Goal: Transaction & Acquisition: Book appointment/travel/reservation

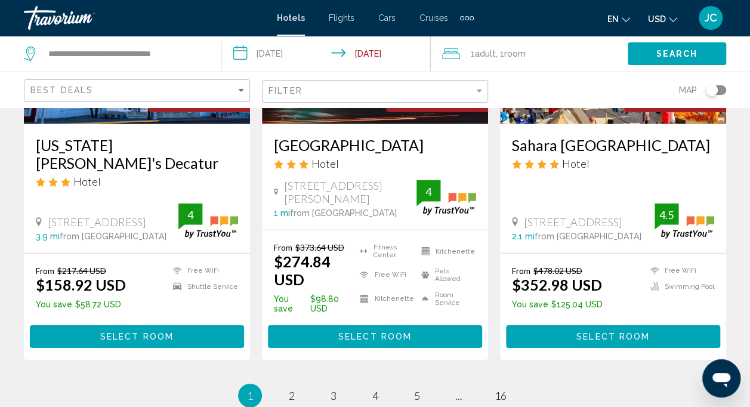
scroll to position [1785, 0]
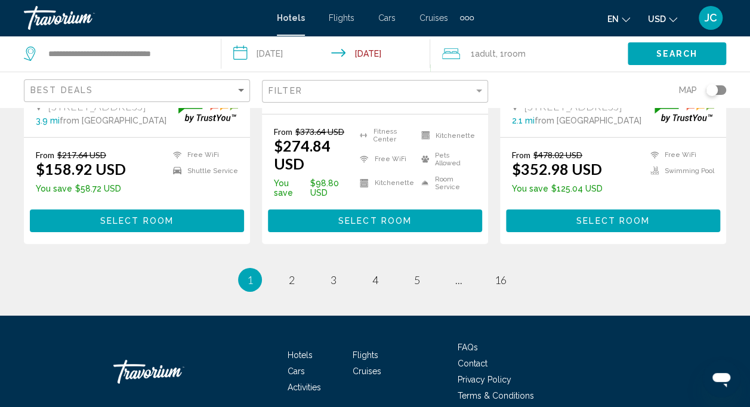
click at [252, 273] on span "1" at bounding box center [250, 279] width 6 height 13
click at [289, 273] on span "2" at bounding box center [292, 279] width 6 height 13
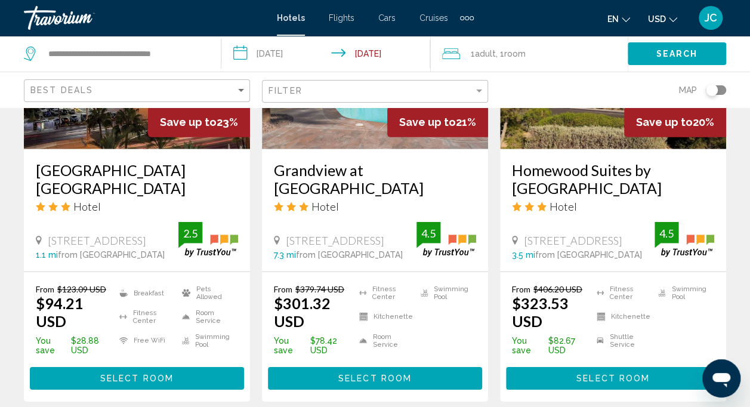
scroll to position [1670, 0]
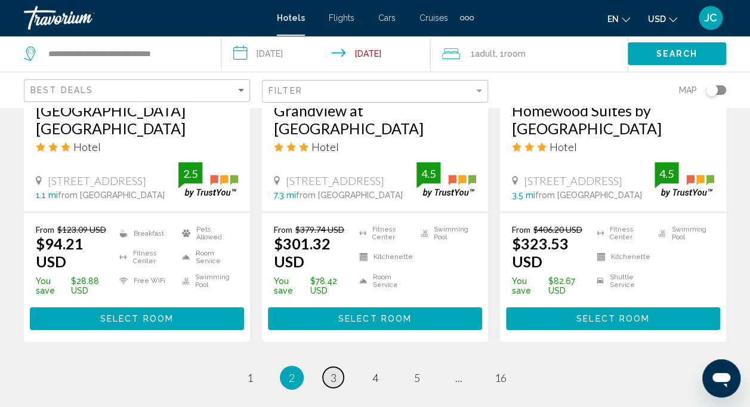
click at [332, 371] on span "3" at bounding box center [333, 377] width 6 height 13
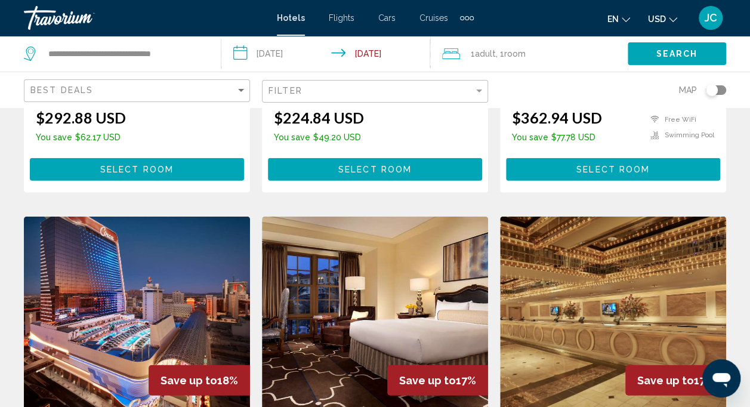
scroll to position [1371, 0]
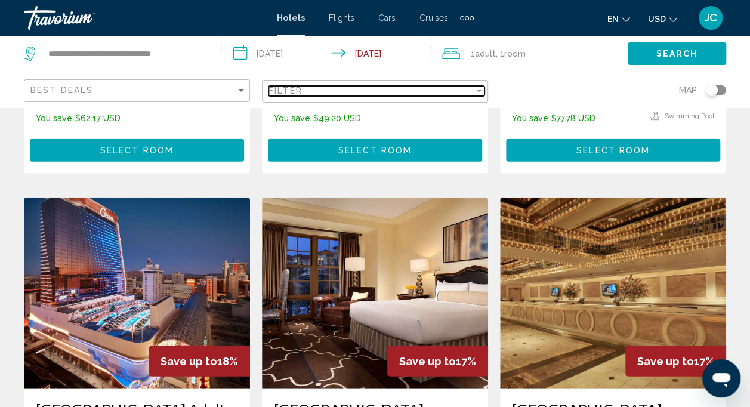
click at [318, 91] on div "Filter" at bounding box center [370, 91] width 205 height 10
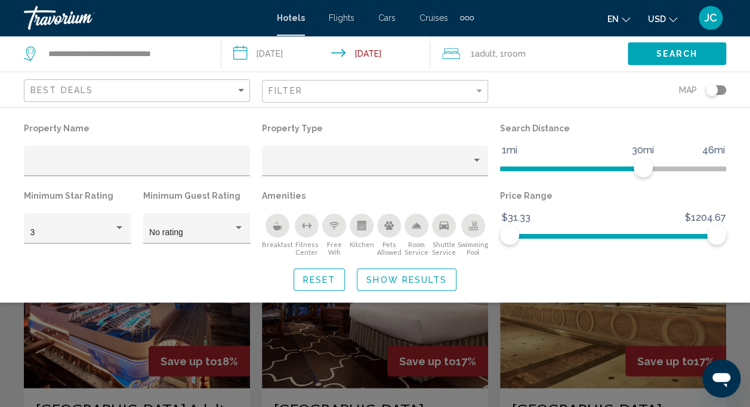
click at [14, 320] on div "Search widget" at bounding box center [375, 293] width 750 height 228
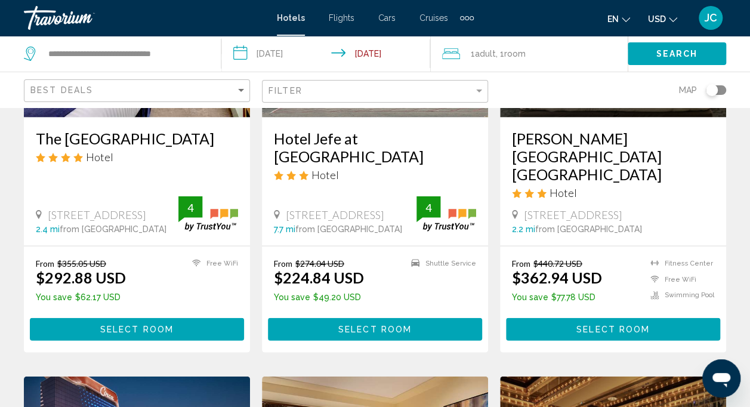
scroll to position [1014, 0]
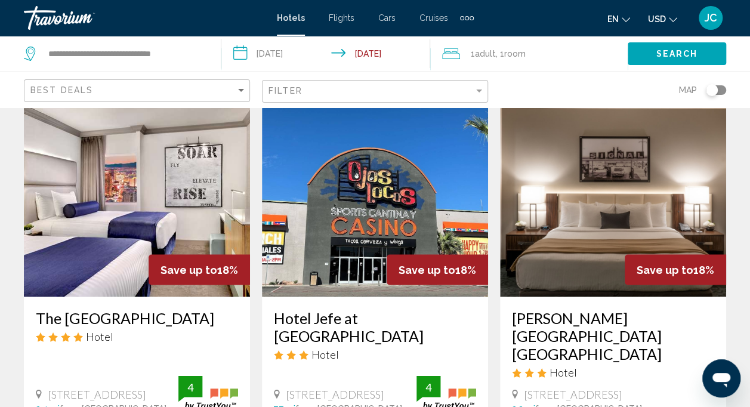
click at [360, 192] on img "Main content" at bounding box center [375, 201] width 226 height 191
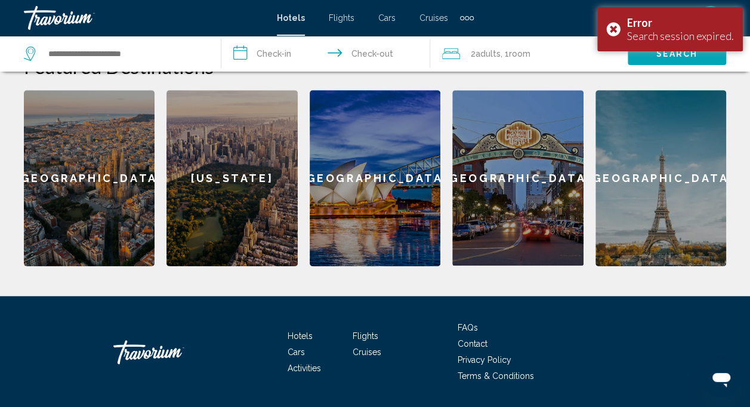
scroll to position [520, 0]
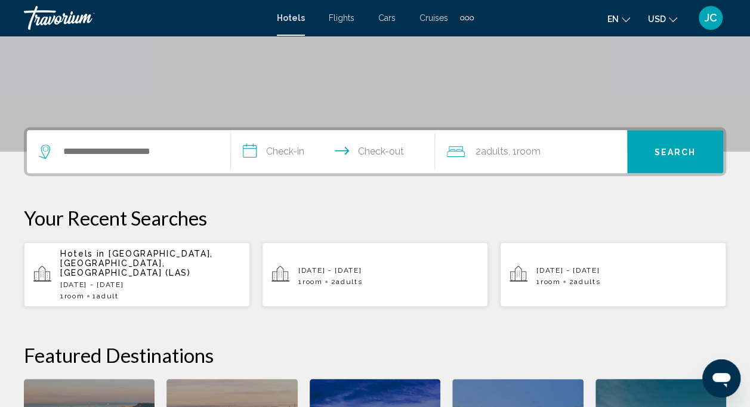
scroll to position [239, 0]
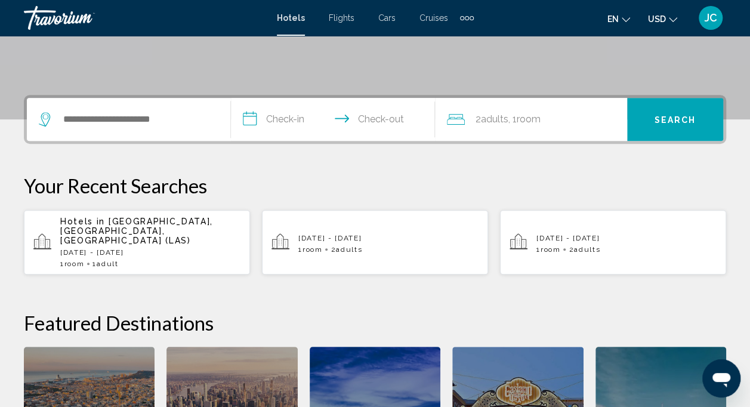
click at [181, 248] on p "[DATE] - [DATE]" at bounding box center [150, 252] width 180 height 8
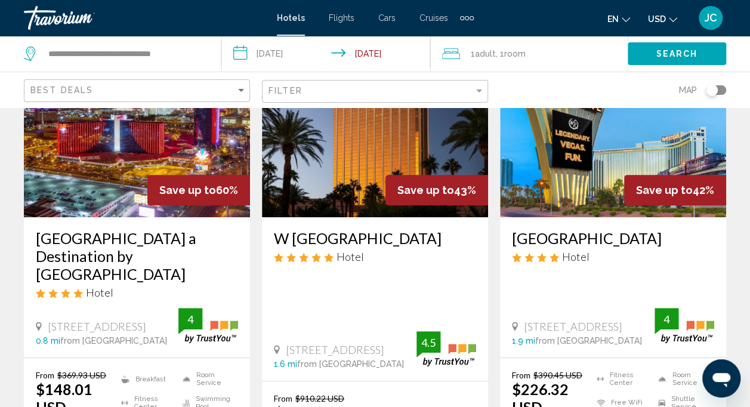
scroll to position [60, 0]
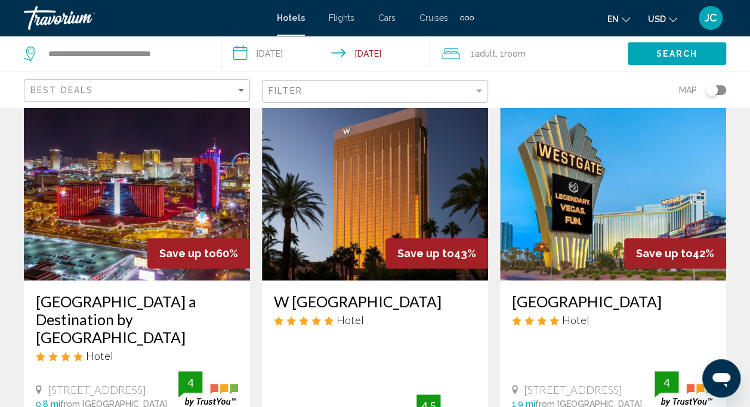
click at [158, 189] on img "Main content" at bounding box center [137, 184] width 226 height 191
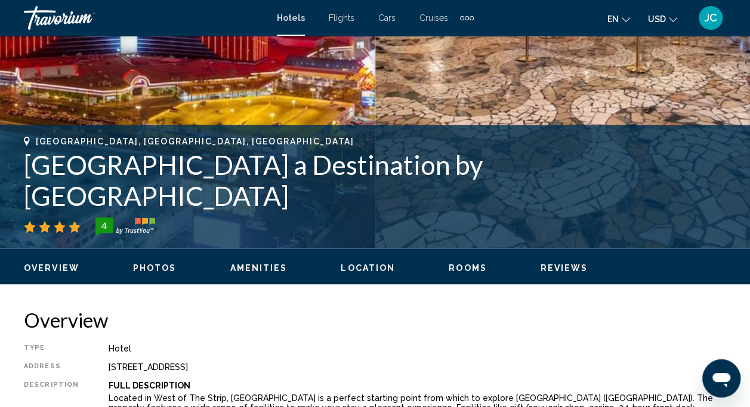
click at [138, 262] on button "Photos" at bounding box center [155, 267] width 44 height 11
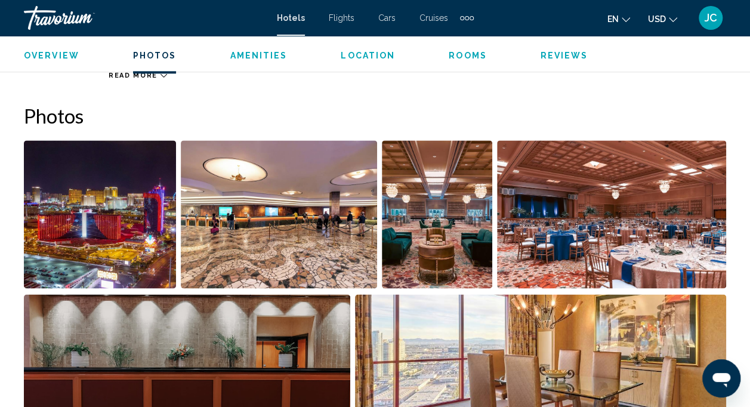
scroll to position [791, 0]
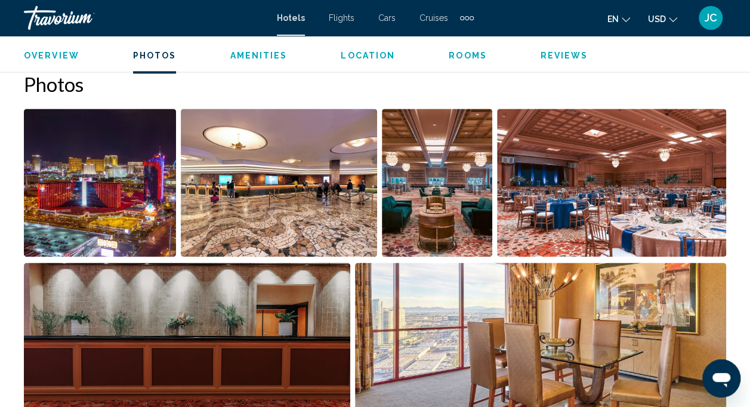
click at [128, 181] on img "Open full-screen image slider" at bounding box center [100, 183] width 152 height 148
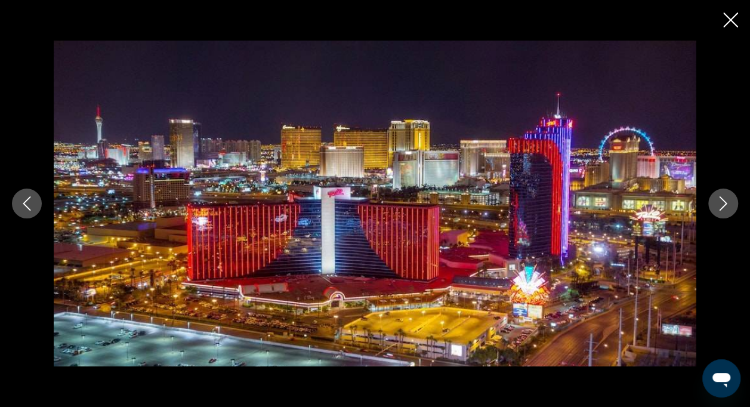
click at [731, 198] on button "Next image" at bounding box center [723, 203] width 30 height 30
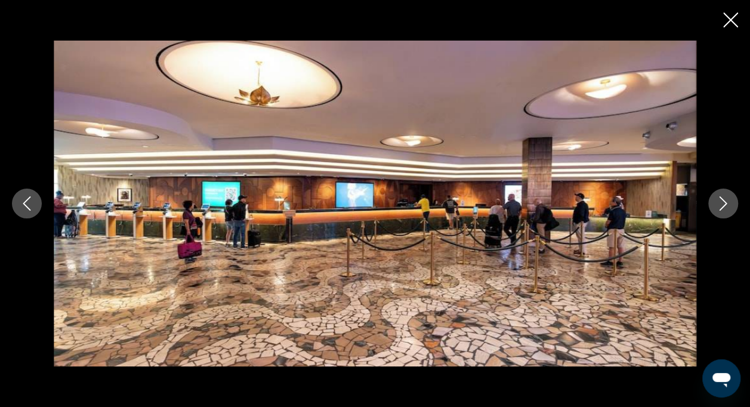
click at [731, 198] on button "Next image" at bounding box center [723, 203] width 30 height 30
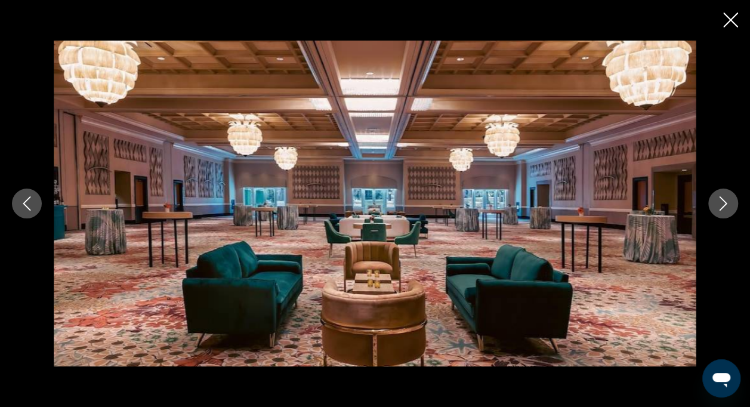
click at [731, 198] on button "Next image" at bounding box center [723, 203] width 30 height 30
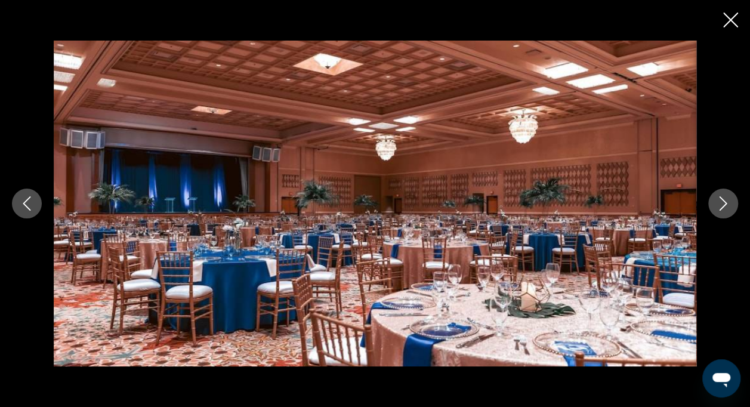
click at [731, 198] on button "Next image" at bounding box center [723, 203] width 30 height 30
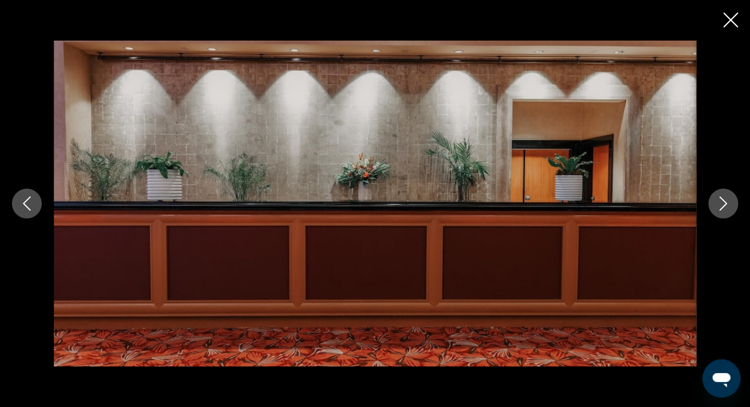
click at [731, 198] on button "Next image" at bounding box center [723, 203] width 30 height 30
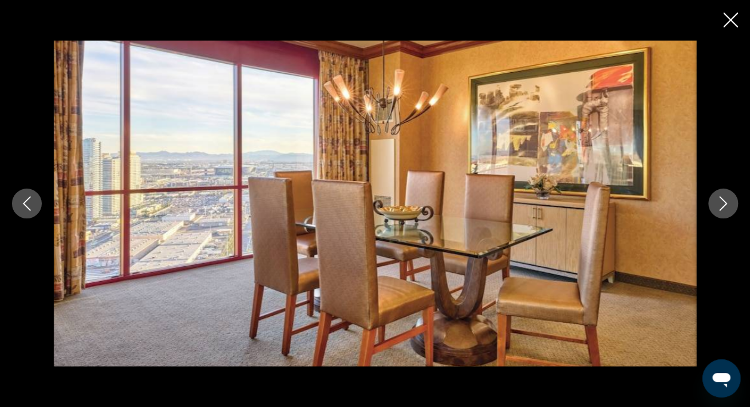
click at [731, 198] on button "Next image" at bounding box center [723, 203] width 30 height 30
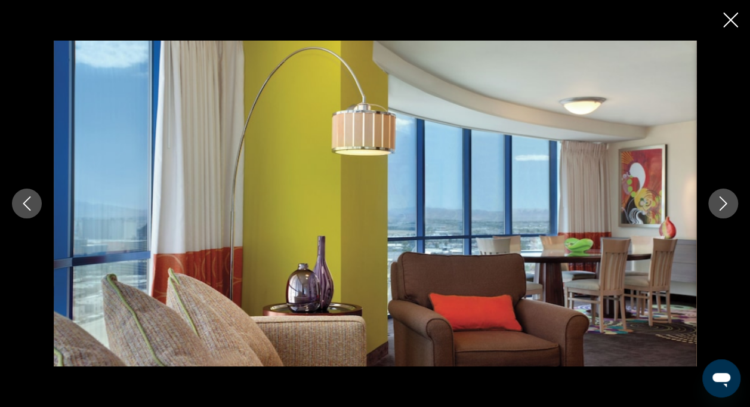
click at [731, 198] on button "Next image" at bounding box center [723, 203] width 30 height 30
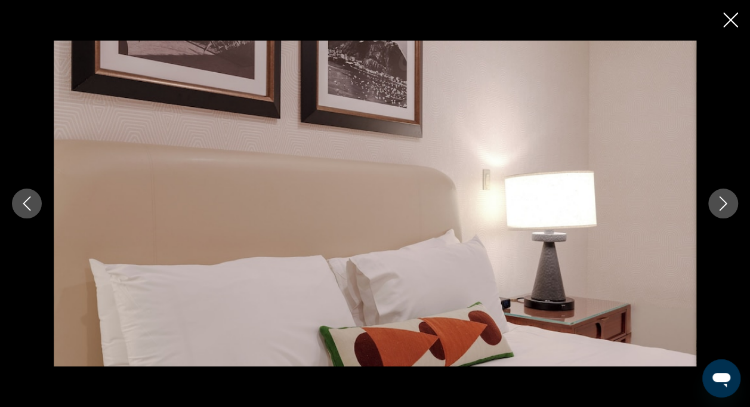
click at [731, 198] on button "Next image" at bounding box center [723, 203] width 30 height 30
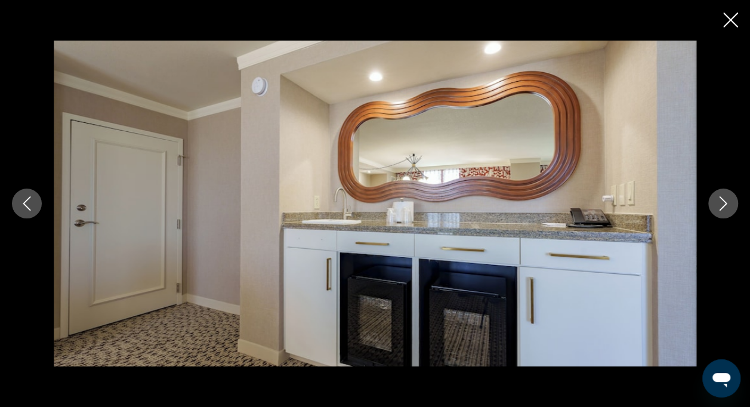
click at [731, 198] on button "Next image" at bounding box center [723, 203] width 30 height 30
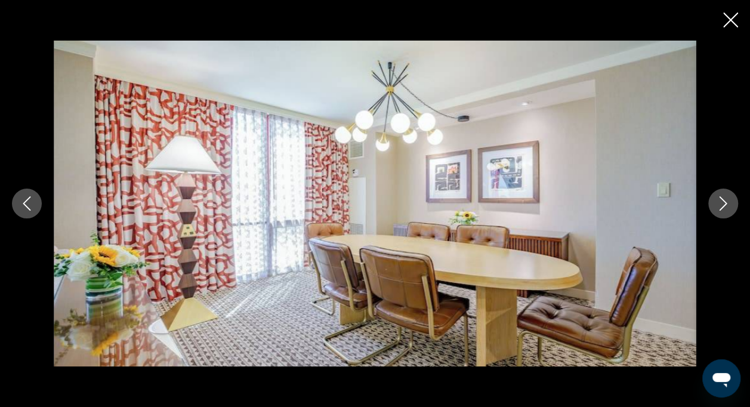
click at [731, 198] on button "Next image" at bounding box center [723, 203] width 30 height 30
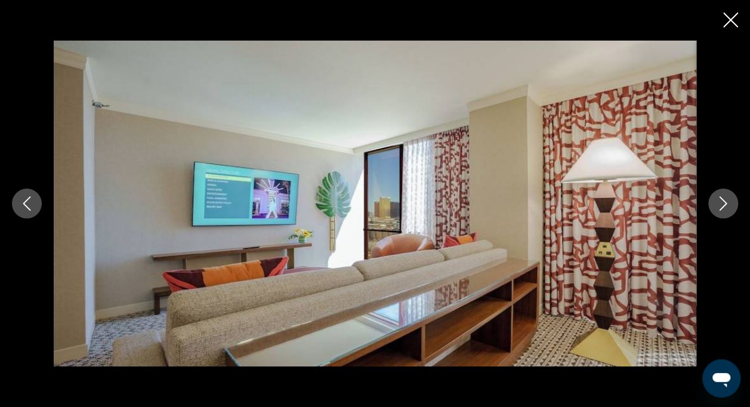
click at [731, 198] on button "Next image" at bounding box center [723, 203] width 30 height 30
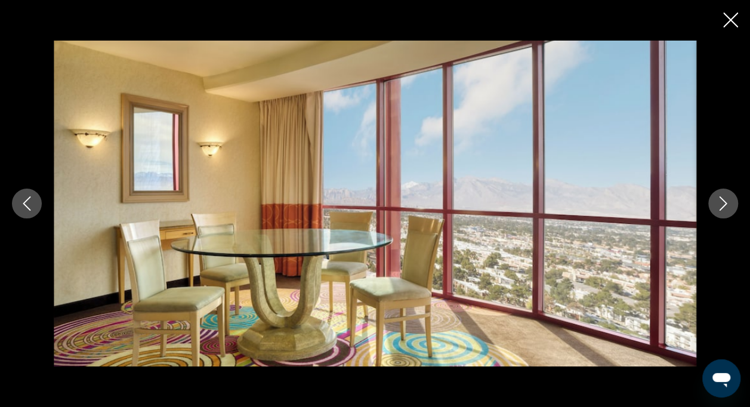
click at [731, 198] on button "Next image" at bounding box center [723, 203] width 30 height 30
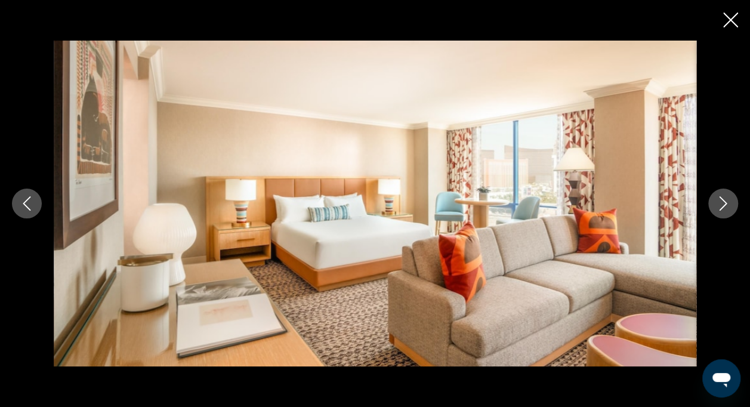
click at [731, 198] on button "Next image" at bounding box center [723, 203] width 30 height 30
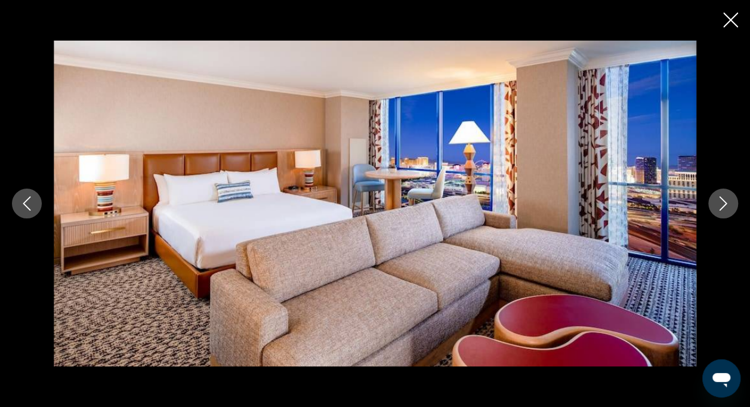
click at [733, 26] on icon "Close slideshow" at bounding box center [730, 20] width 15 height 15
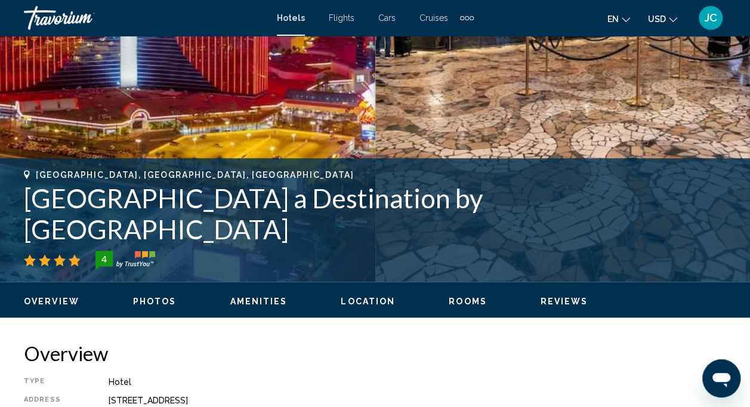
scroll to position [255, 0]
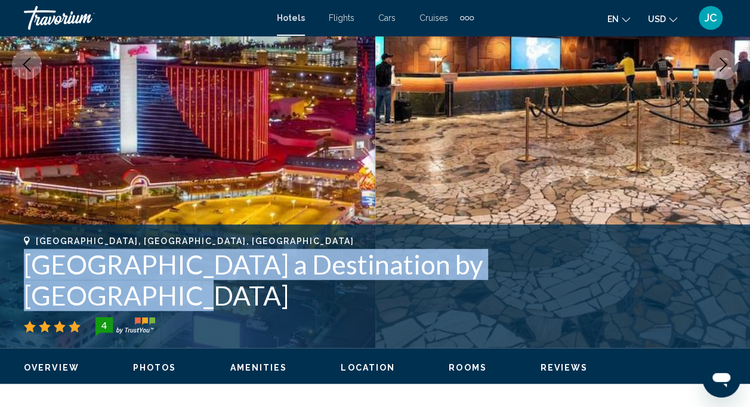
drag, startPoint x: 26, startPoint y: 298, endPoint x: 569, endPoint y: 292, distance: 542.6
click at [569, 292] on h1 "[GEOGRAPHIC_DATA] a Destination by [GEOGRAPHIC_DATA]" at bounding box center [375, 280] width 702 height 62
drag, startPoint x: 569, startPoint y: 292, endPoint x: 562, endPoint y: 292, distance: 7.2
copy h1 "[GEOGRAPHIC_DATA] a Destination by [GEOGRAPHIC_DATA]"
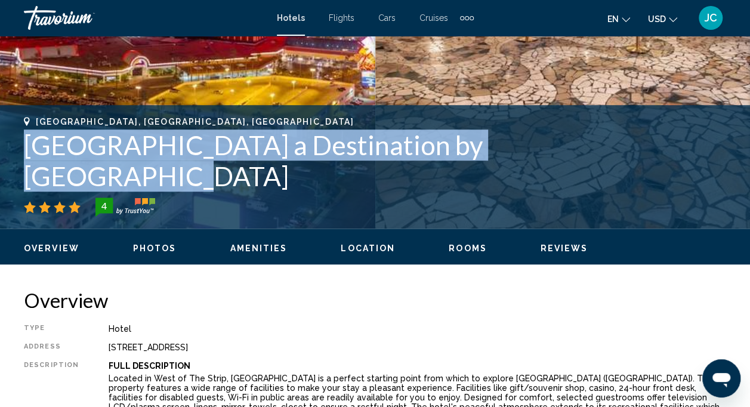
click at [154, 243] on button "Photos" at bounding box center [155, 248] width 44 height 11
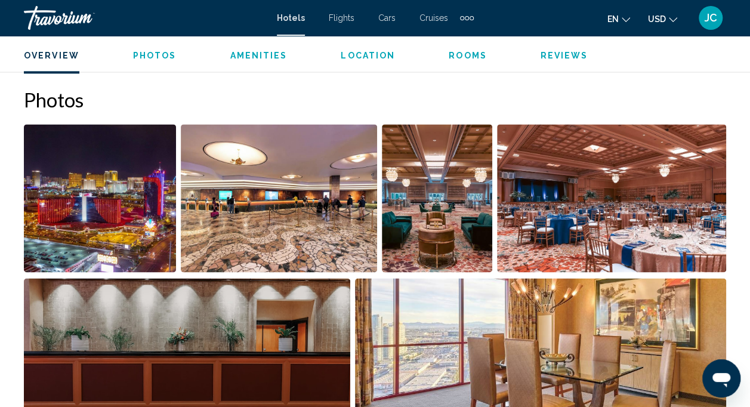
scroll to position [791, 0]
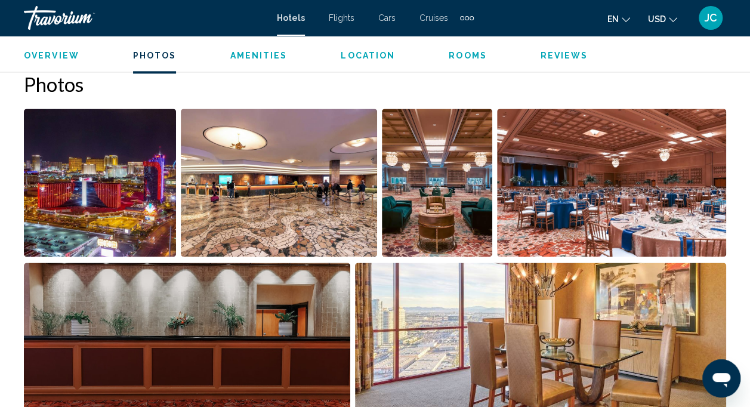
click at [114, 193] on img "Open full-screen image slider" at bounding box center [100, 183] width 152 height 148
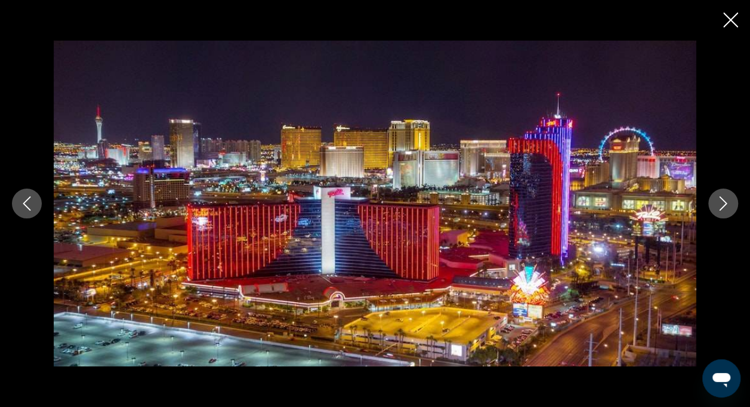
click at [727, 205] on icon "Next image" at bounding box center [723, 203] width 14 height 14
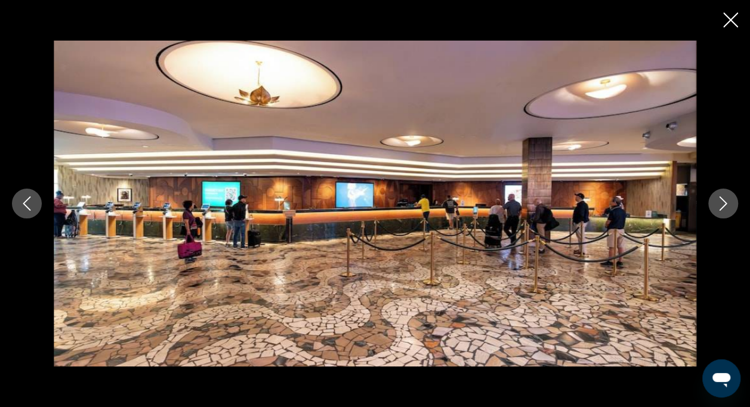
click at [727, 205] on icon "Next image" at bounding box center [723, 203] width 14 height 14
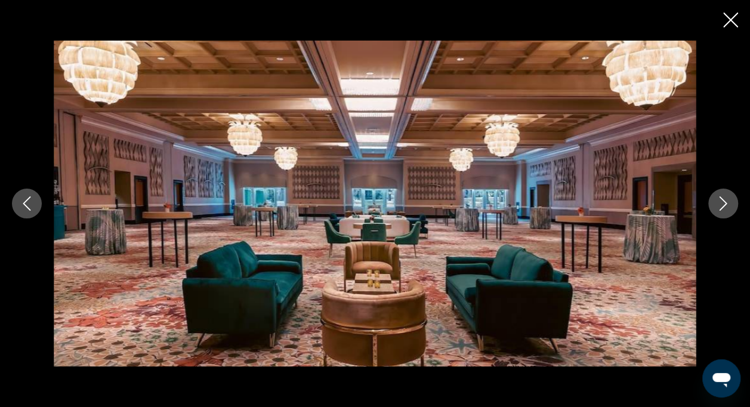
click at [727, 205] on icon "Next image" at bounding box center [723, 203] width 14 height 14
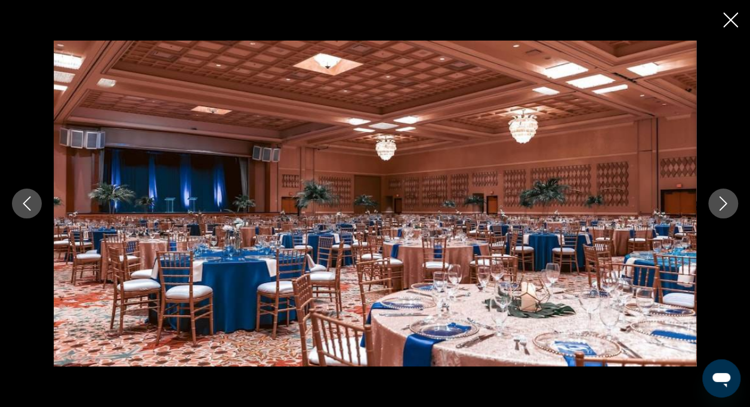
click at [727, 205] on icon "Next image" at bounding box center [723, 203] width 14 height 14
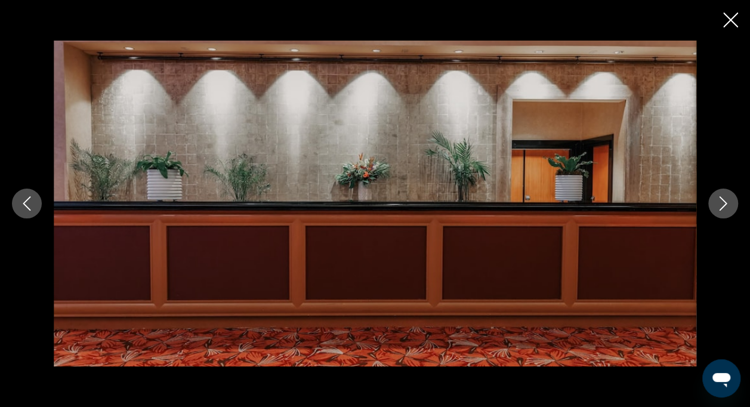
click at [727, 205] on icon "Next image" at bounding box center [723, 203] width 14 height 14
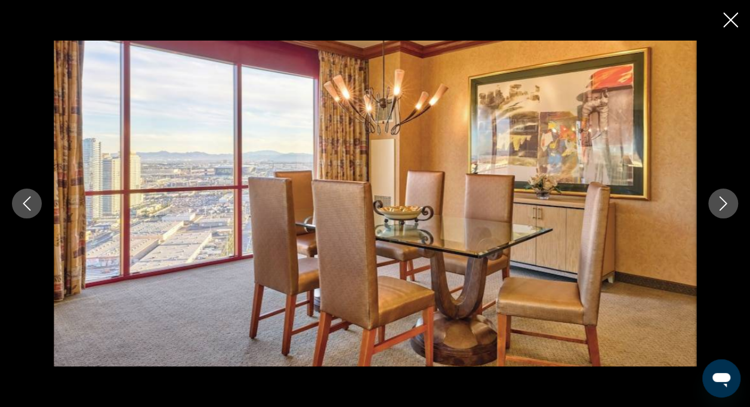
click at [727, 205] on icon "Next image" at bounding box center [723, 203] width 14 height 14
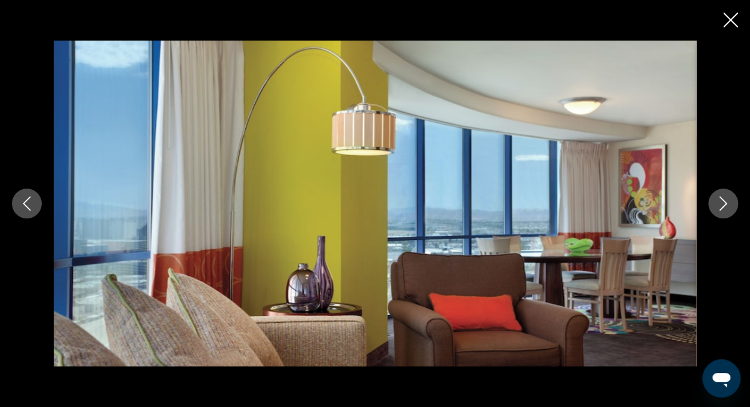
click at [727, 205] on icon "Next image" at bounding box center [723, 203] width 14 height 14
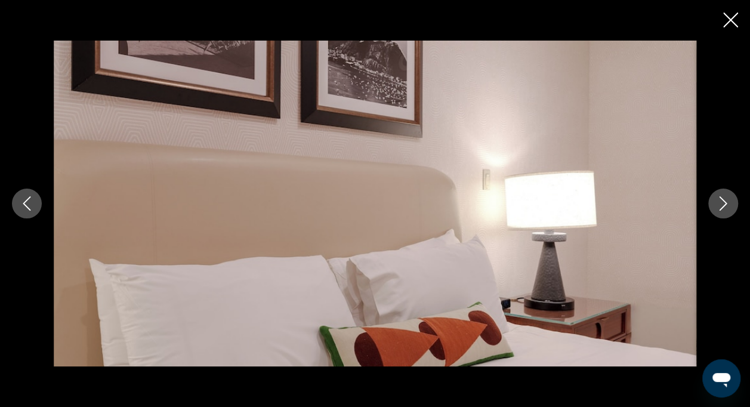
click at [727, 205] on icon "Next image" at bounding box center [723, 203] width 14 height 14
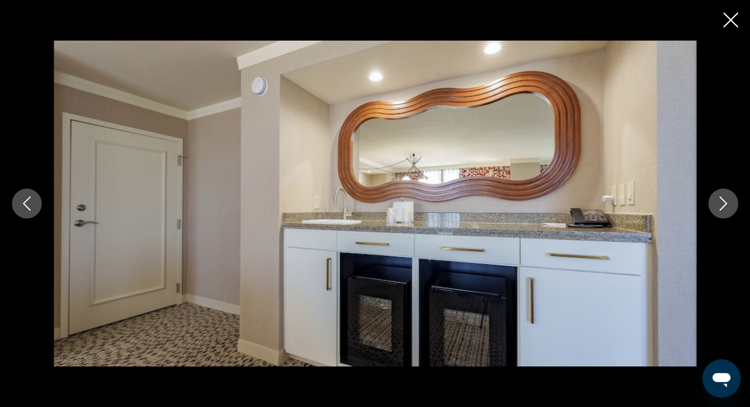
click at [727, 205] on icon "Next image" at bounding box center [723, 203] width 14 height 14
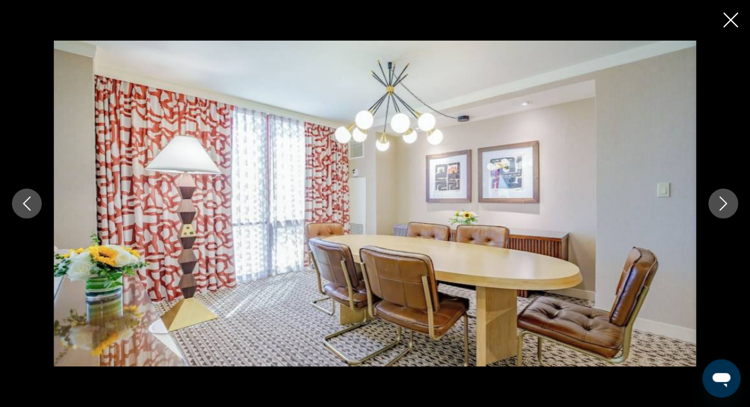
click at [727, 205] on icon "Next image" at bounding box center [723, 203] width 14 height 14
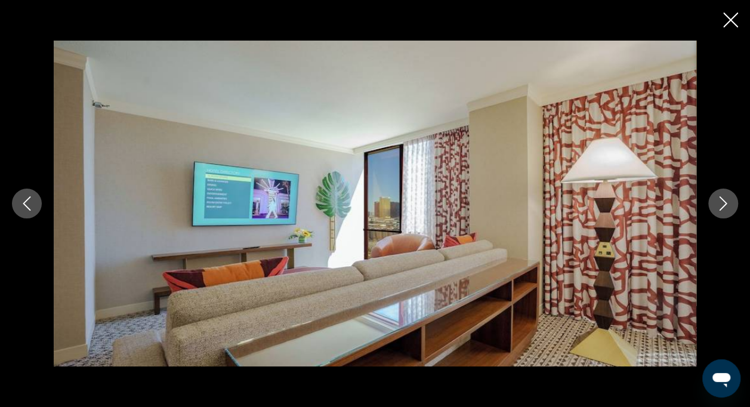
click at [727, 205] on icon "Next image" at bounding box center [723, 203] width 14 height 14
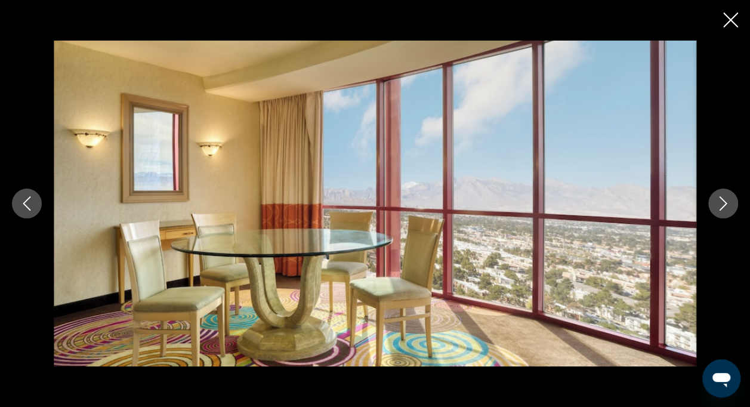
click at [727, 205] on icon "Next image" at bounding box center [723, 203] width 14 height 14
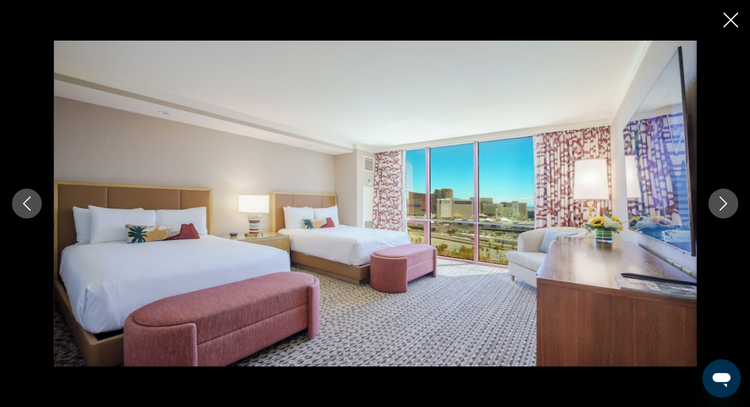
click at [727, 205] on icon "Next image" at bounding box center [723, 203] width 14 height 14
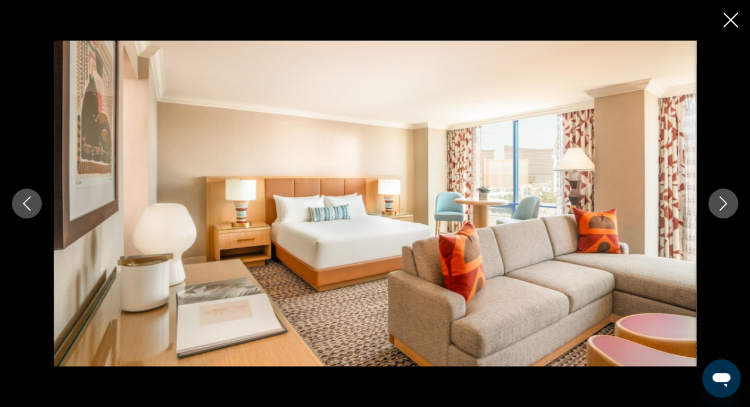
click at [727, 205] on icon "Next image" at bounding box center [723, 203] width 14 height 14
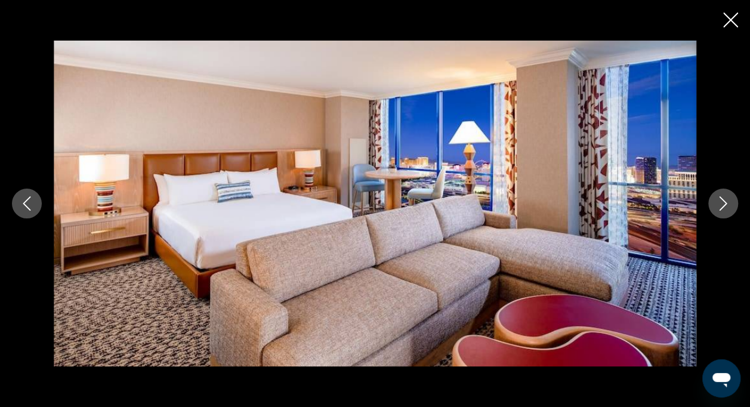
click at [727, 205] on icon "Next image" at bounding box center [723, 203] width 14 height 14
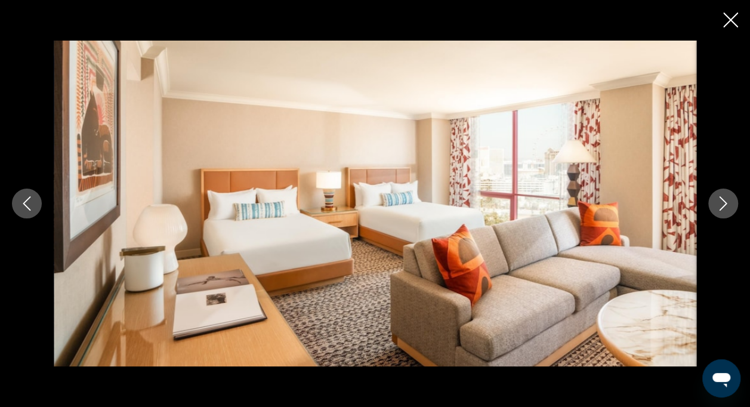
click at [727, 205] on icon "Next image" at bounding box center [723, 203] width 14 height 14
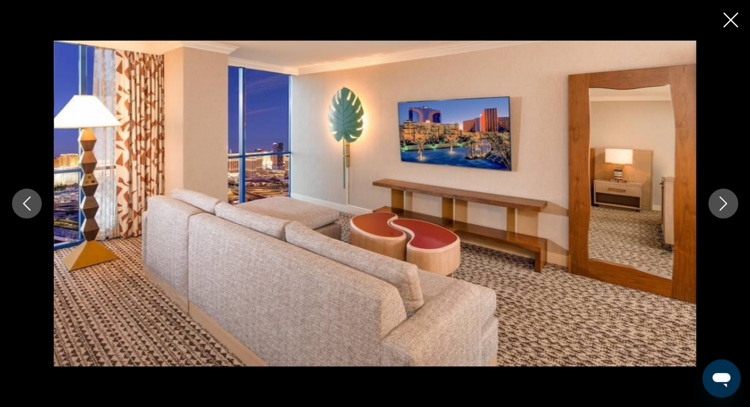
click at [727, 205] on icon "Next image" at bounding box center [723, 203] width 14 height 14
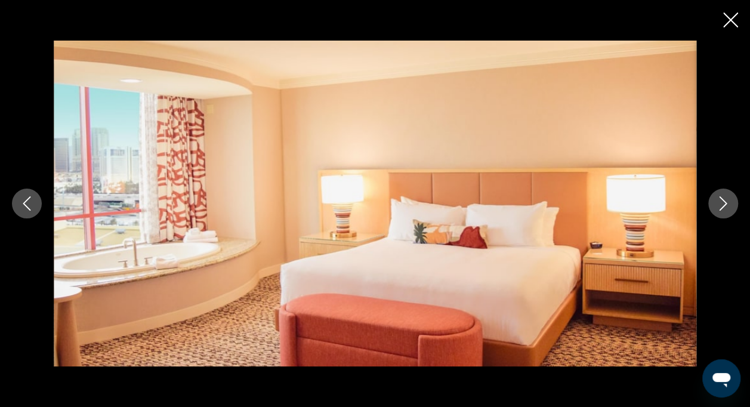
click at [727, 205] on icon "Next image" at bounding box center [723, 203] width 14 height 14
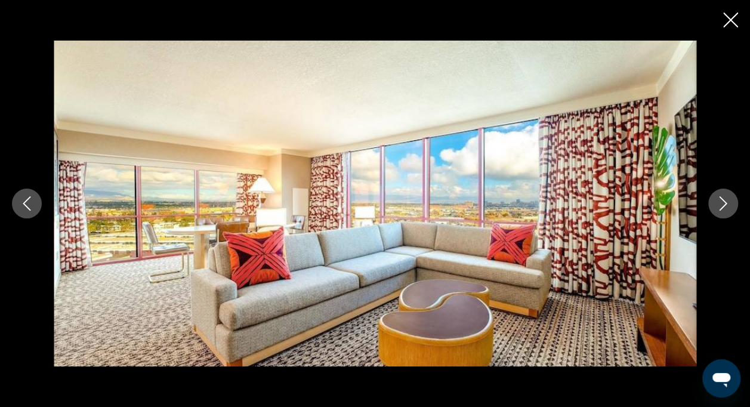
click at [727, 205] on icon "Next image" at bounding box center [723, 203] width 14 height 14
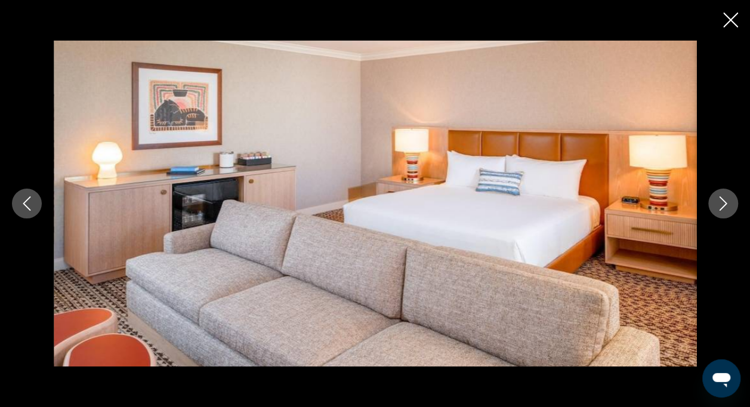
click at [727, 205] on icon "Next image" at bounding box center [723, 203] width 14 height 14
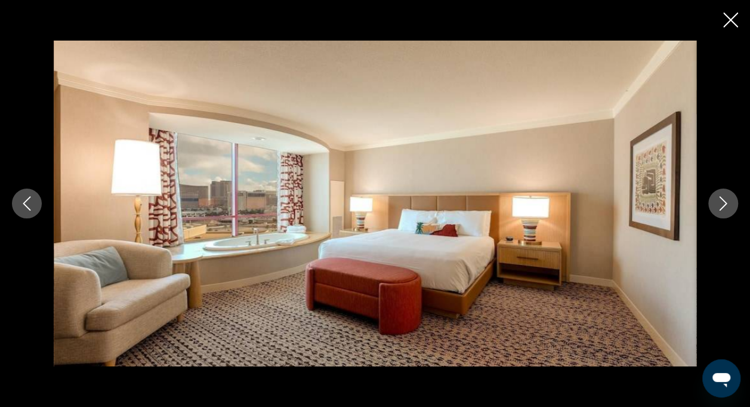
click at [727, 205] on icon "Next image" at bounding box center [723, 203] width 14 height 14
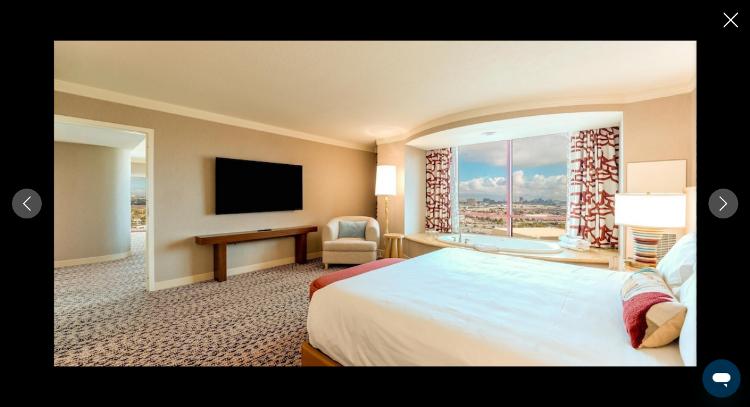
click at [727, 205] on icon "Next image" at bounding box center [723, 203] width 14 height 14
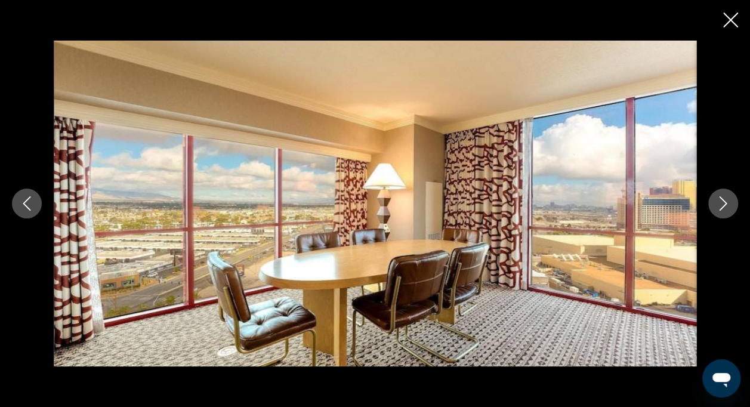
click at [727, 205] on icon "Next image" at bounding box center [723, 203] width 14 height 14
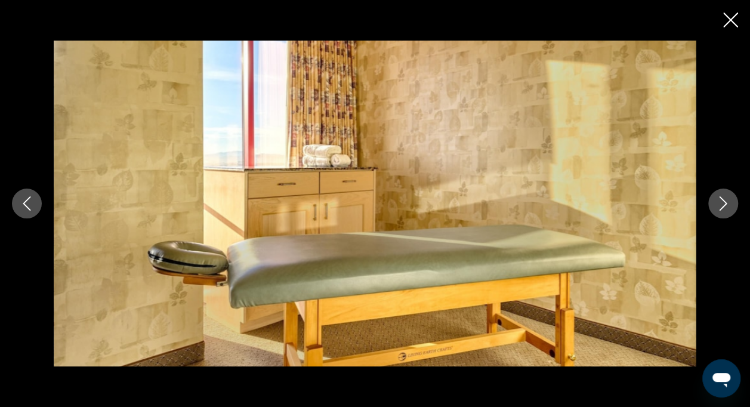
click at [727, 205] on icon "Next image" at bounding box center [723, 203] width 14 height 14
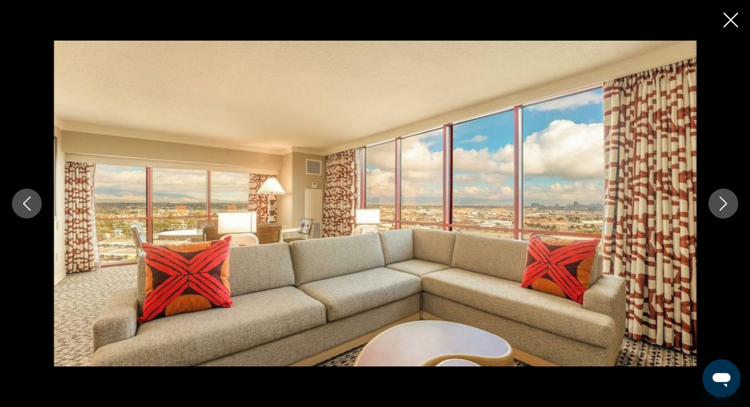
click at [727, 205] on icon "Next image" at bounding box center [723, 203] width 14 height 14
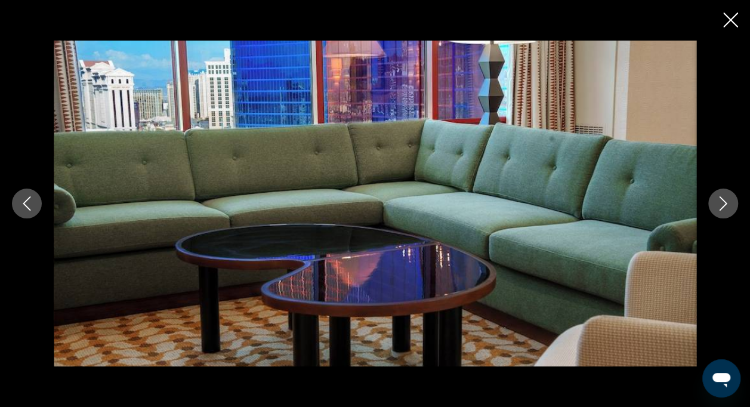
click at [727, 205] on icon "Next image" at bounding box center [723, 203] width 14 height 14
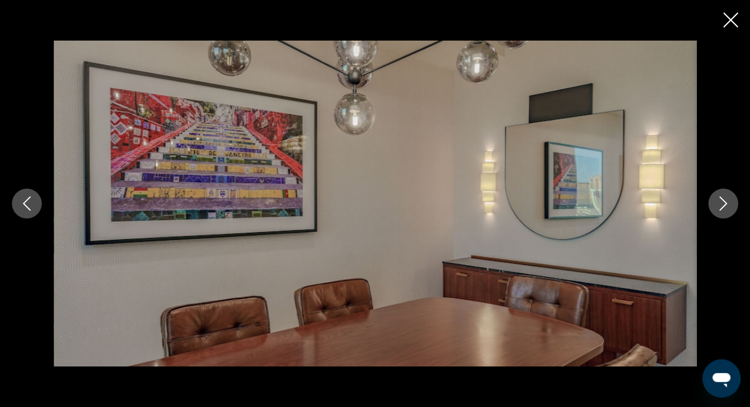
click at [727, 205] on icon "Next image" at bounding box center [723, 203] width 14 height 14
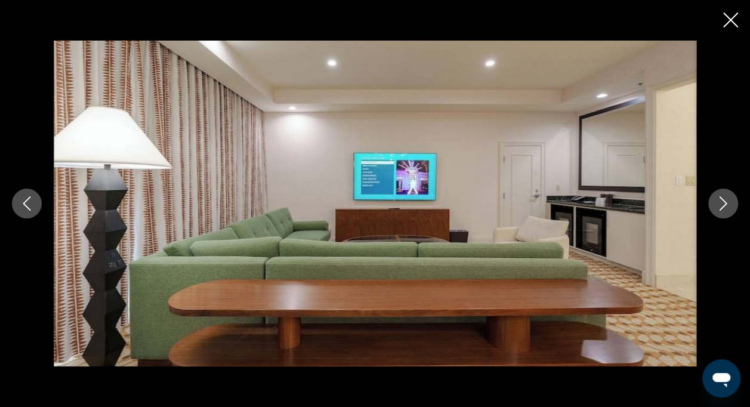
click at [727, 205] on icon "Next image" at bounding box center [723, 203] width 14 height 14
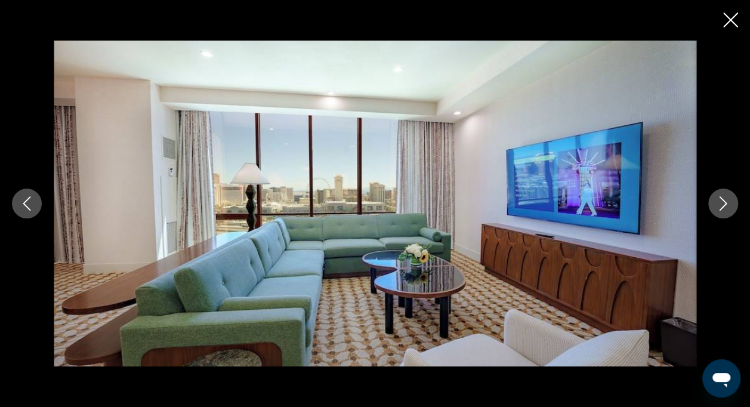
click at [727, 205] on icon "Next image" at bounding box center [723, 203] width 14 height 14
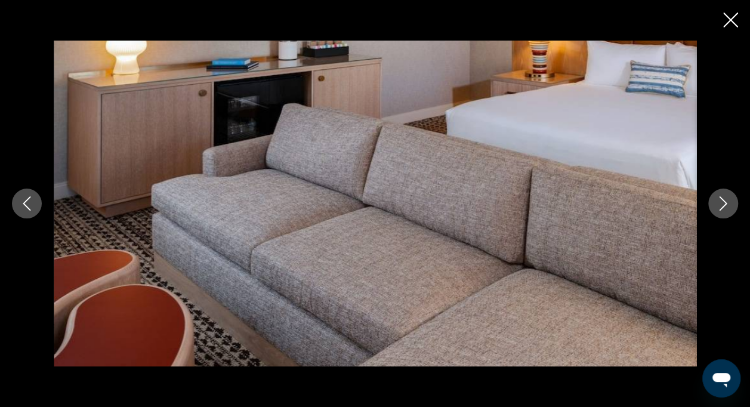
click at [727, 205] on icon "Next image" at bounding box center [723, 203] width 14 height 14
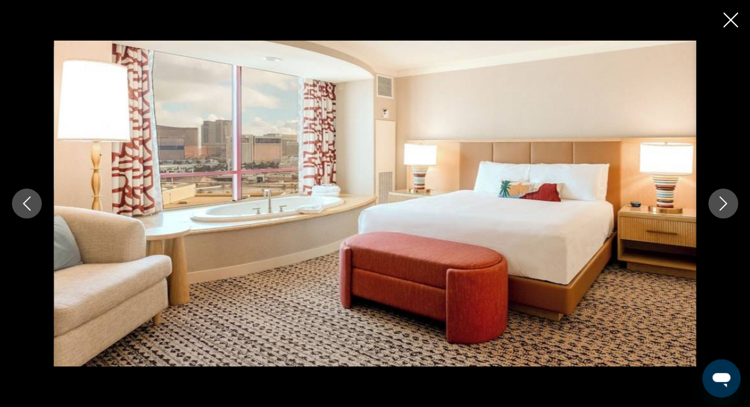
click at [727, 205] on icon "Next image" at bounding box center [723, 203] width 14 height 14
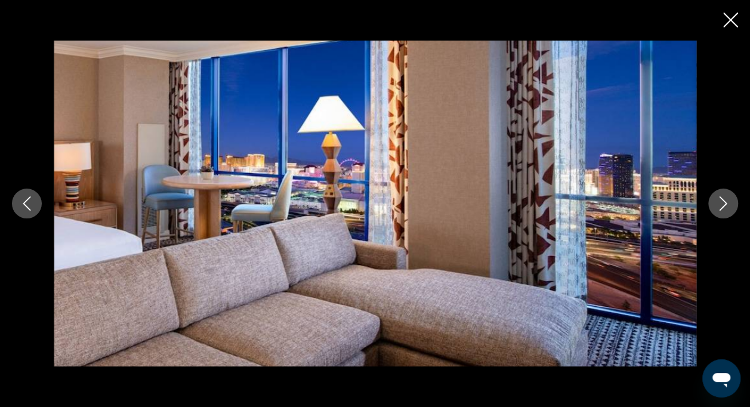
click at [727, 205] on icon "Next image" at bounding box center [723, 203] width 14 height 14
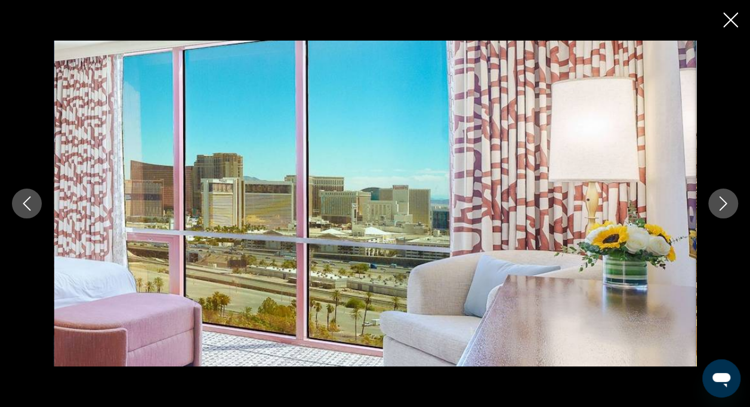
click at [727, 205] on icon "Next image" at bounding box center [723, 203] width 14 height 14
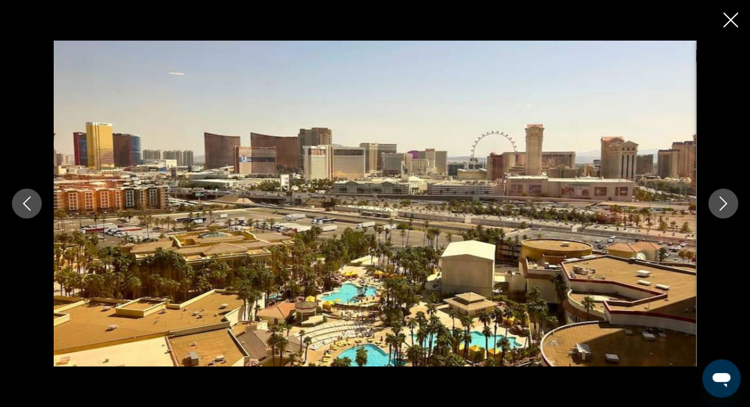
click at [727, 205] on icon "Next image" at bounding box center [723, 203] width 14 height 14
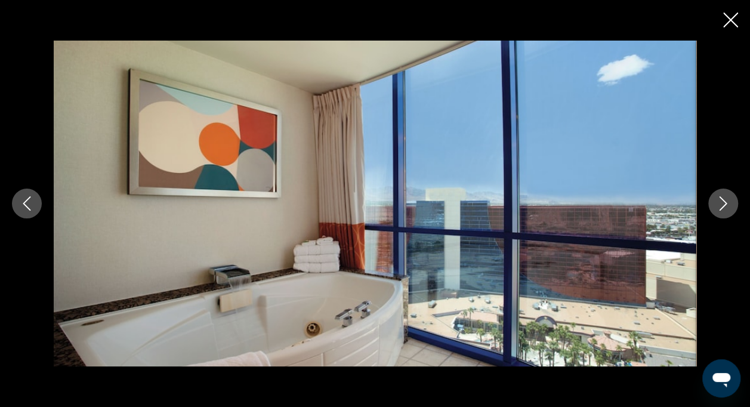
click at [33, 205] on icon "Previous image" at bounding box center [27, 203] width 14 height 14
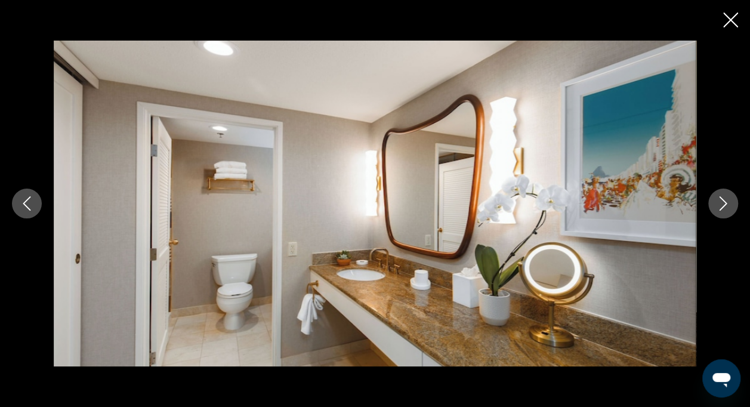
click at [729, 205] on icon "Next image" at bounding box center [723, 203] width 14 height 14
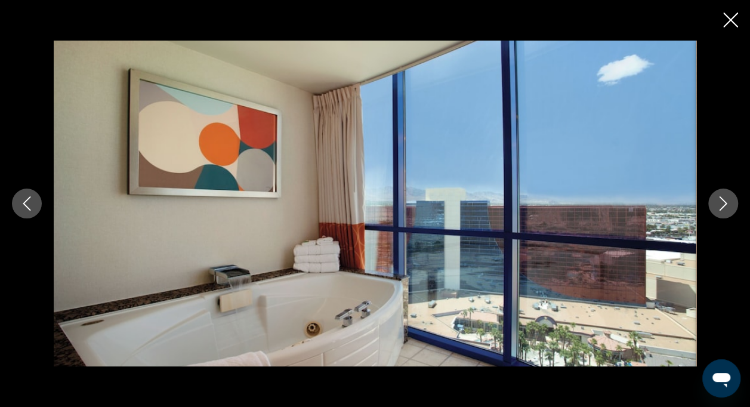
click at [729, 206] on icon "Next image" at bounding box center [723, 203] width 14 height 14
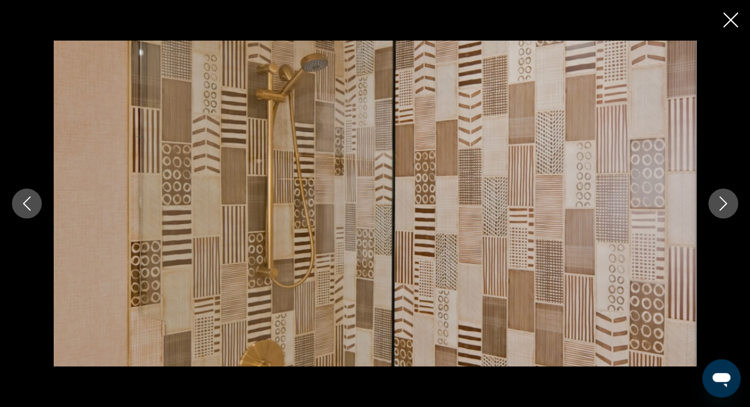
click at [729, 206] on icon "Next image" at bounding box center [723, 203] width 14 height 14
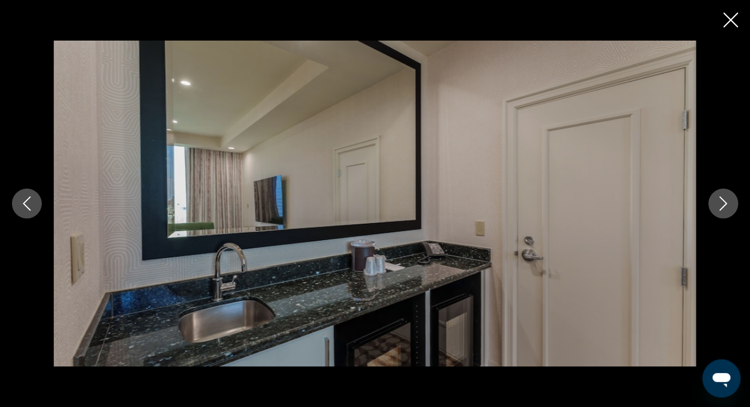
click at [729, 206] on icon "Next image" at bounding box center [723, 203] width 14 height 14
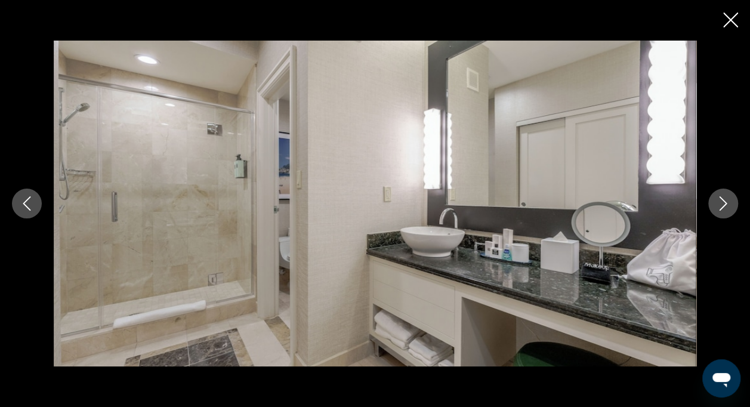
click at [729, 206] on icon "Next image" at bounding box center [723, 203] width 14 height 14
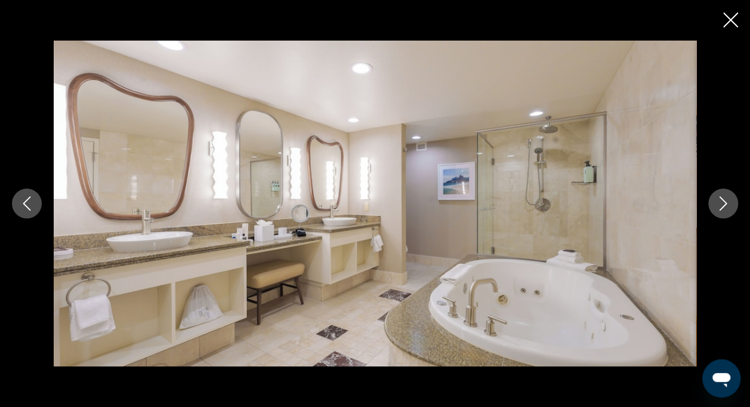
click at [729, 206] on icon "Next image" at bounding box center [723, 203] width 14 height 14
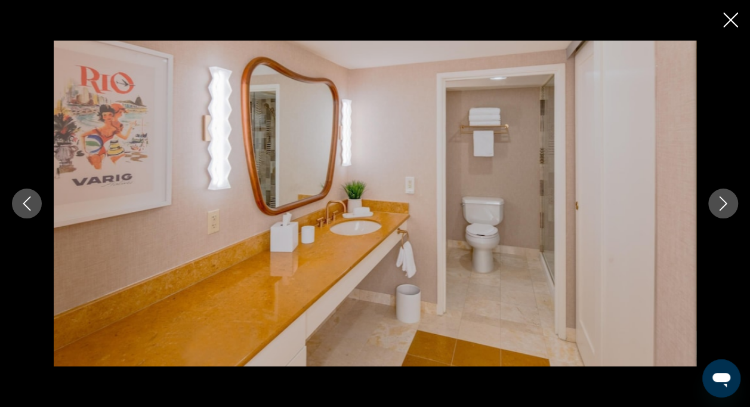
click at [729, 206] on icon "Next image" at bounding box center [723, 203] width 14 height 14
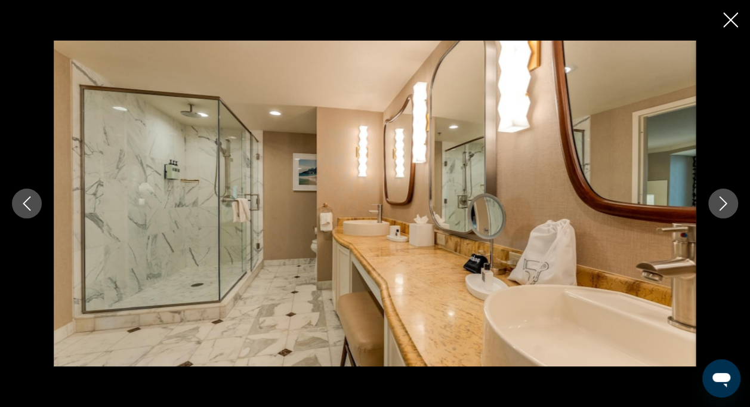
click at [729, 206] on icon "Next image" at bounding box center [723, 203] width 14 height 14
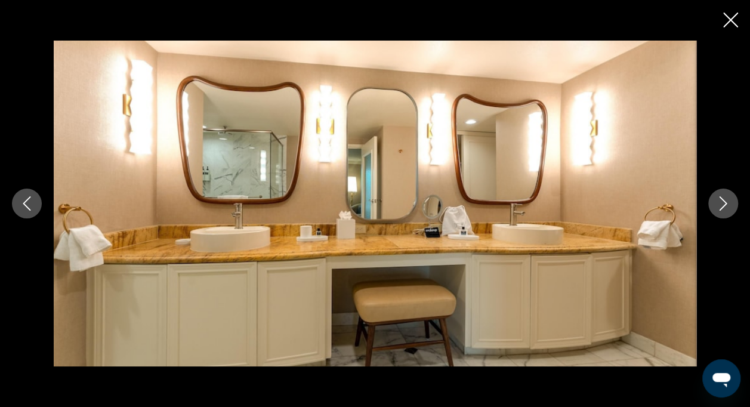
click at [729, 207] on icon "Next image" at bounding box center [723, 203] width 14 height 14
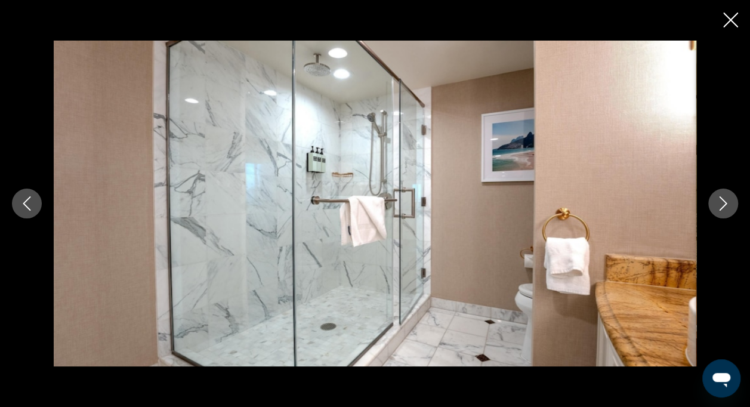
click at [729, 207] on icon "Next image" at bounding box center [723, 203] width 14 height 14
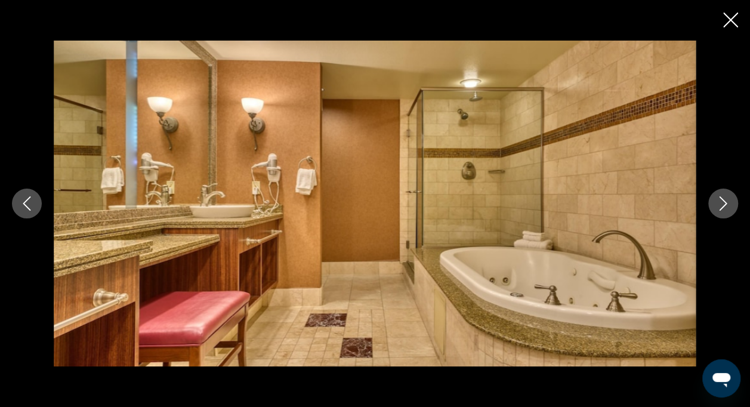
click at [729, 207] on icon "Next image" at bounding box center [723, 203] width 14 height 14
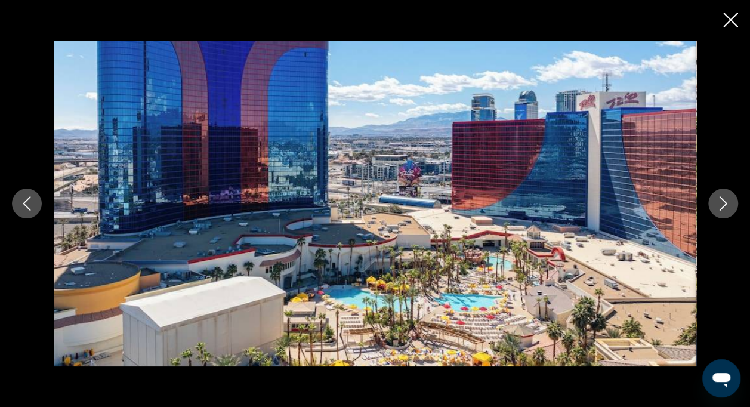
click at [729, 207] on icon "Next image" at bounding box center [723, 203] width 14 height 14
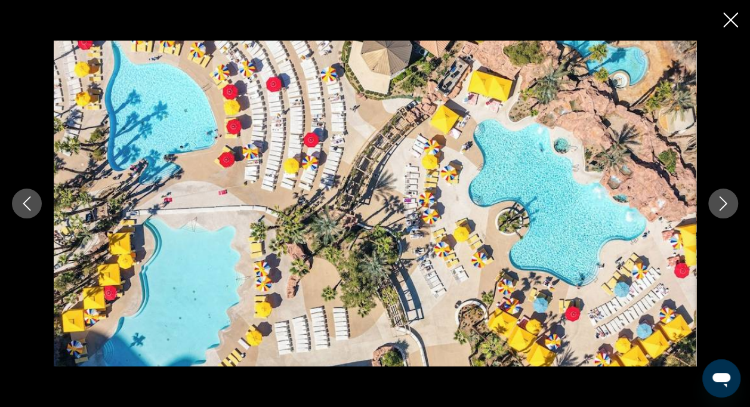
click at [21, 206] on icon "Previous image" at bounding box center [27, 203] width 14 height 14
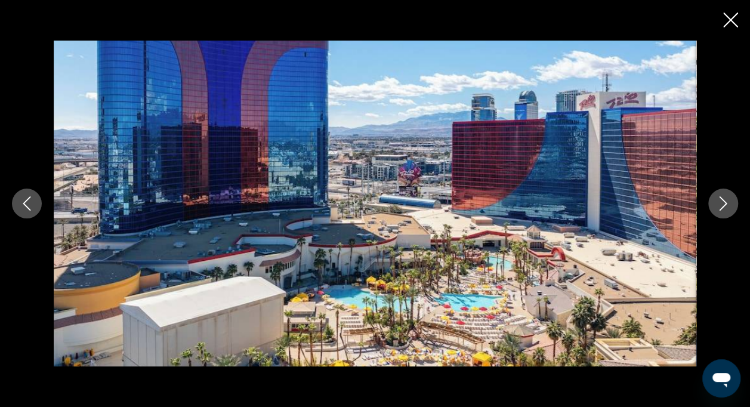
click at [726, 207] on icon "Next image" at bounding box center [723, 203] width 14 height 14
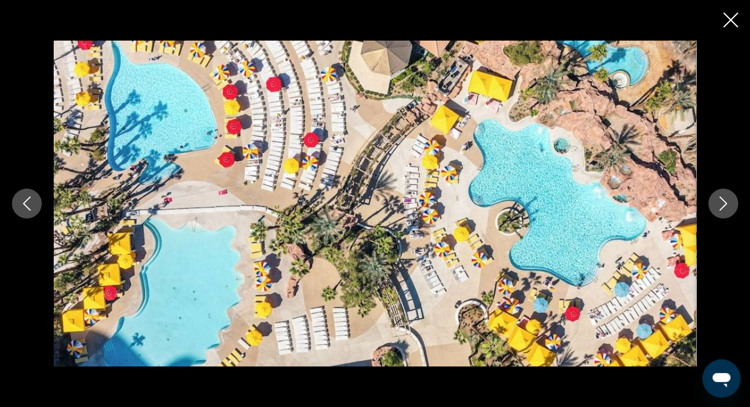
click at [719, 200] on icon "Next image" at bounding box center [723, 203] width 14 height 14
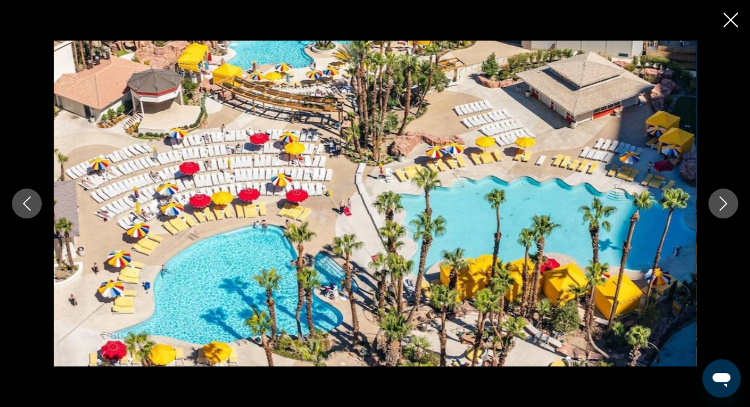
click at [720, 201] on icon "Next image" at bounding box center [723, 203] width 14 height 14
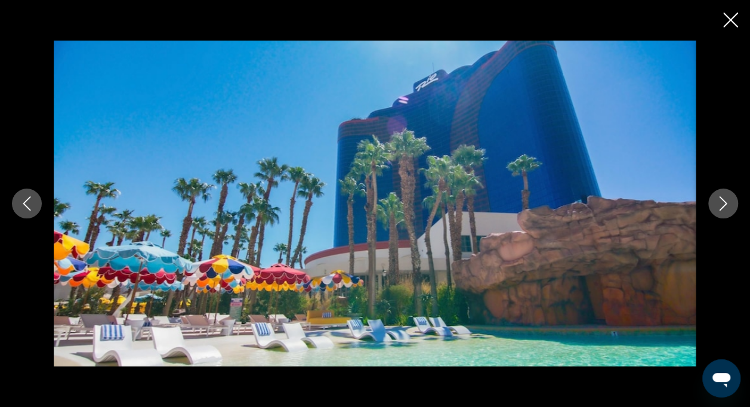
click at [720, 202] on icon "Next image" at bounding box center [723, 203] width 14 height 14
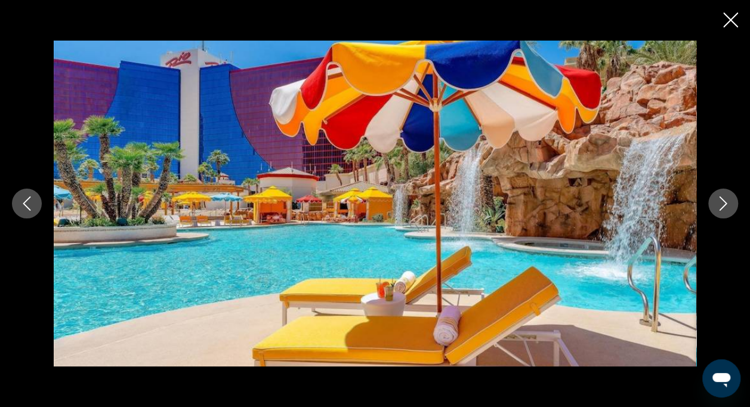
click at [720, 202] on icon "Next image" at bounding box center [723, 203] width 14 height 14
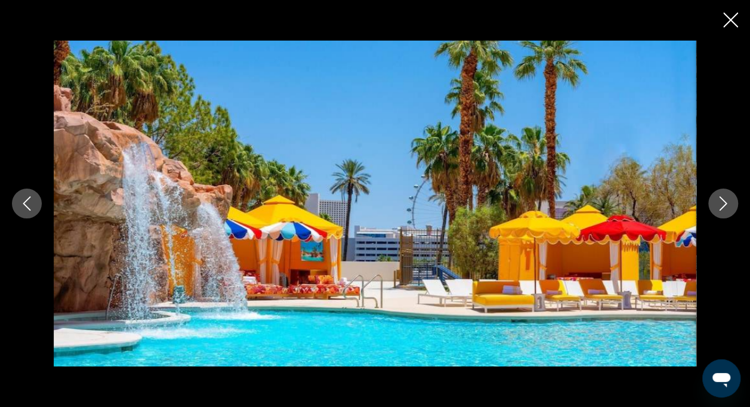
click at [720, 202] on icon "Next image" at bounding box center [723, 203] width 14 height 14
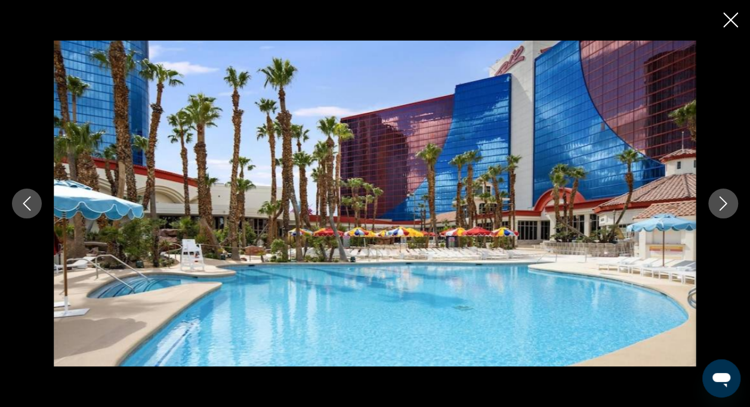
click at [720, 202] on icon "Next image" at bounding box center [723, 203] width 14 height 14
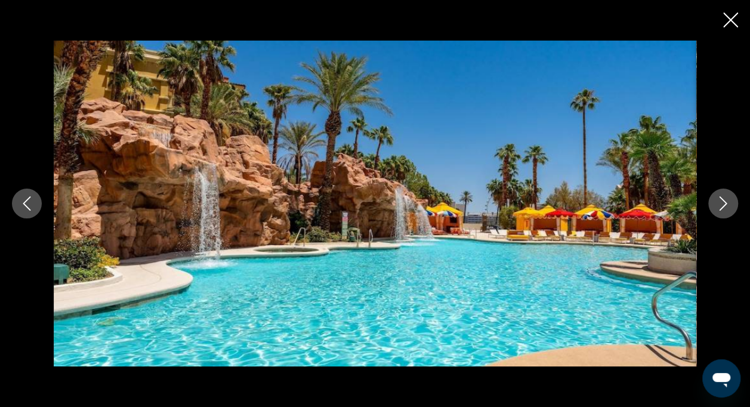
click at [720, 202] on icon "Next image" at bounding box center [723, 203] width 14 height 14
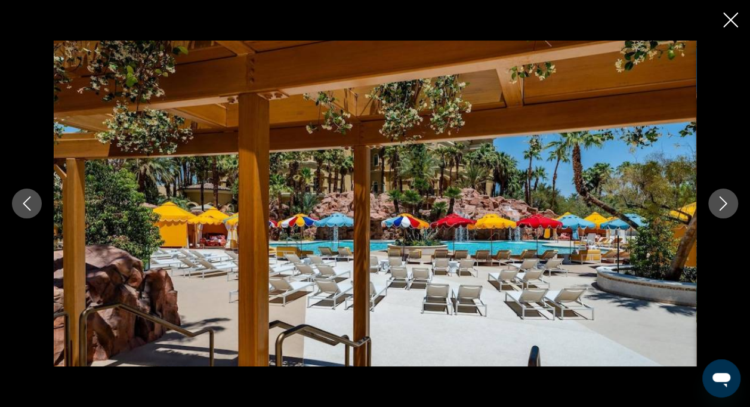
click at [720, 202] on icon "Next image" at bounding box center [723, 203] width 14 height 14
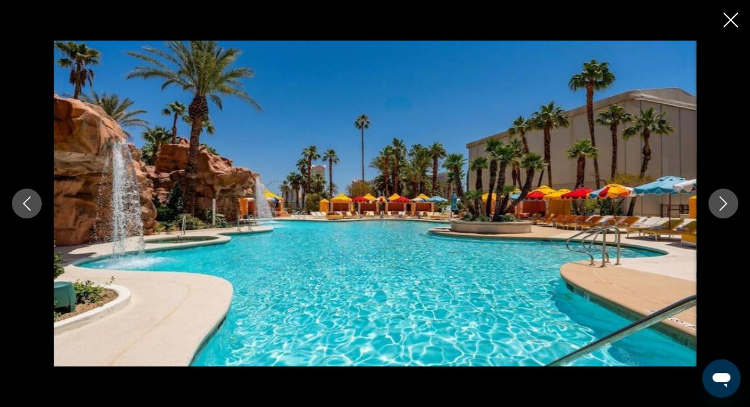
click at [727, 205] on icon "Next image" at bounding box center [723, 203] width 14 height 14
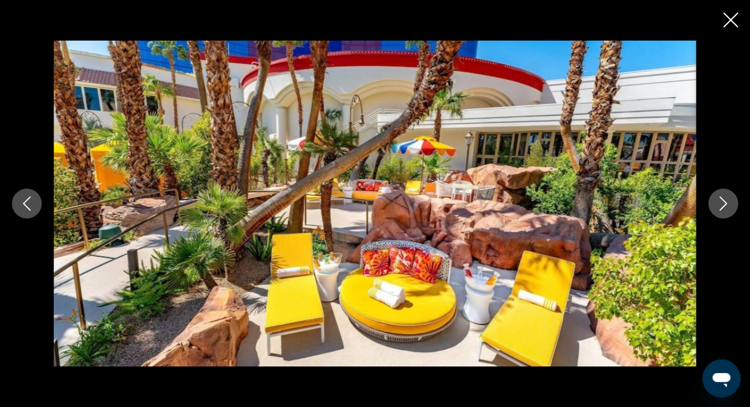
click at [727, 205] on icon "Next image" at bounding box center [723, 203] width 14 height 14
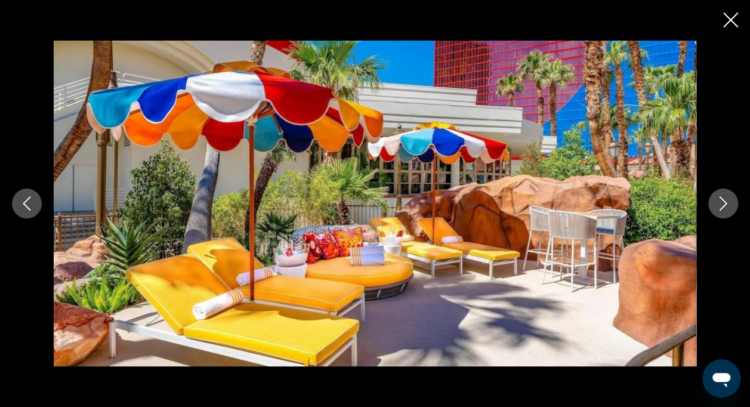
click at [729, 25] on icon "Close slideshow" at bounding box center [730, 20] width 15 height 15
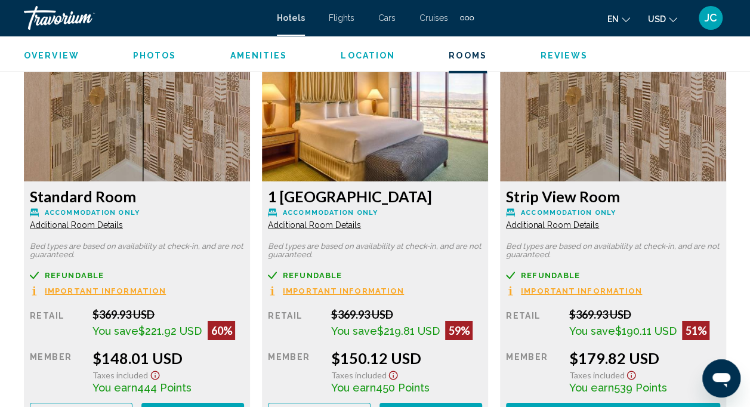
scroll to position [1745, 0]
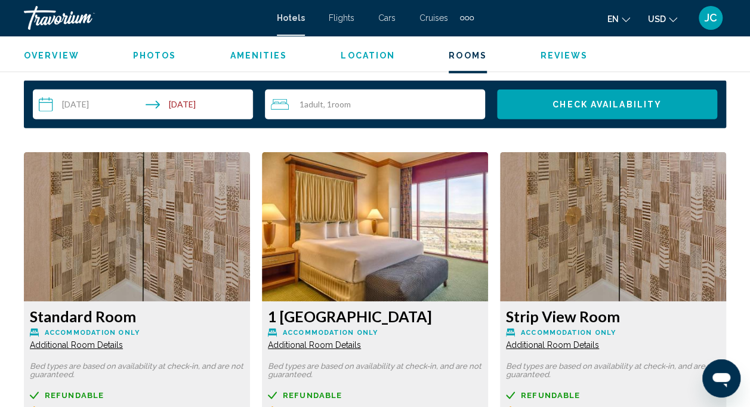
click at [250, 197] on img "Main content" at bounding box center [137, 226] width 226 height 149
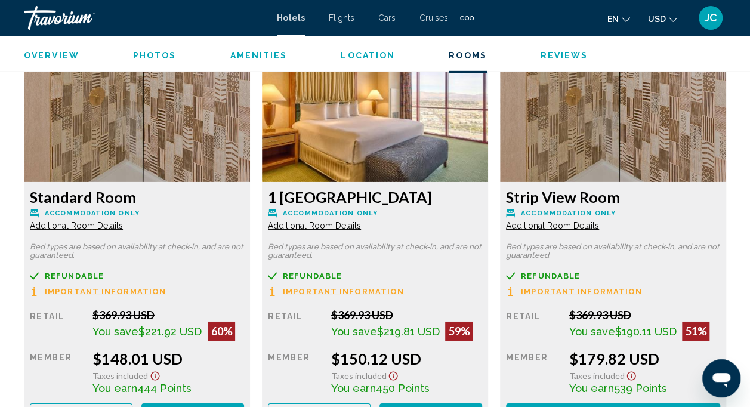
scroll to position [1984, 0]
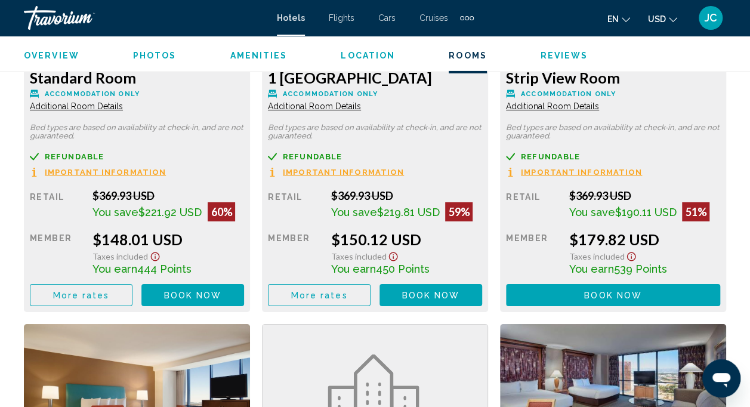
click at [95, 296] on span "More rates" at bounding box center [81, 295] width 57 height 10
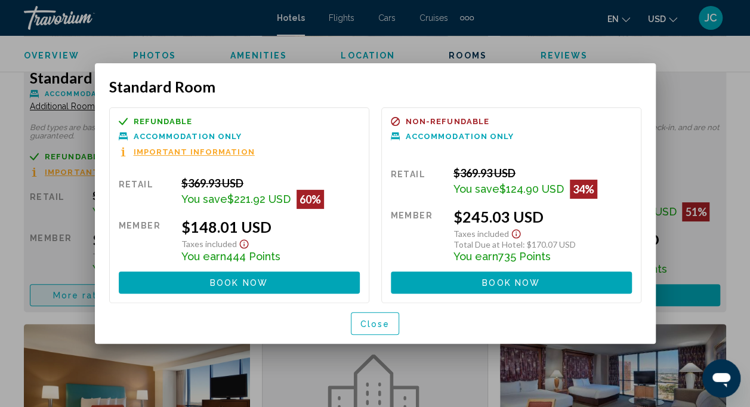
scroll to position [0, 0]
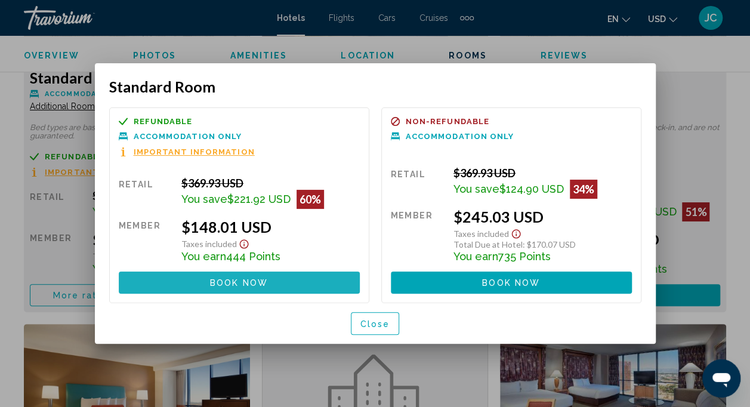
click at [267, 274] on button "Book now No longer available" at bounding box center [239, 282] width 241 height 22
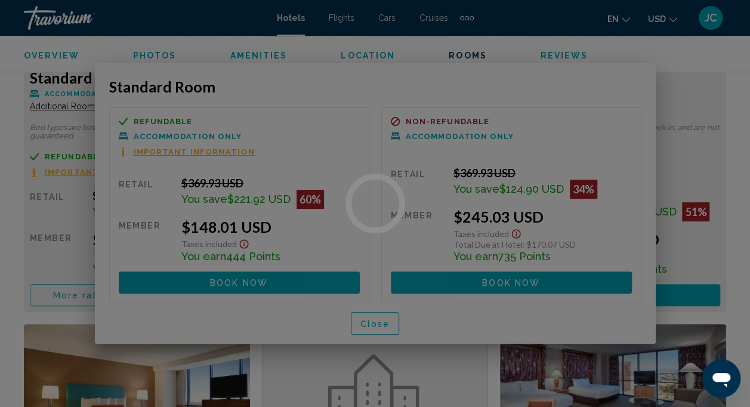
scroll to position [1984, 0]
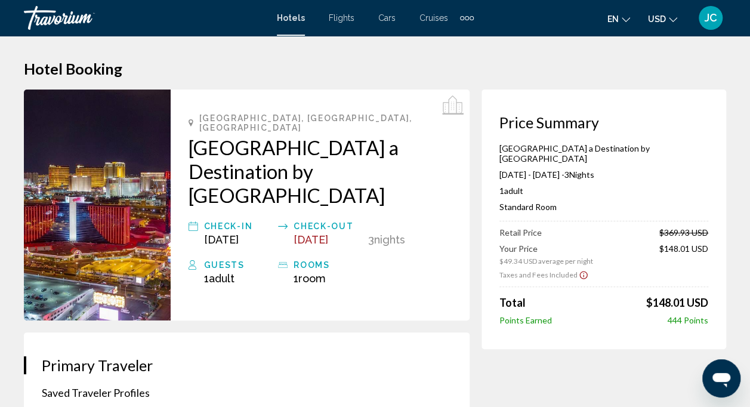
click at [580, 270] on icon "Show Taxes and Fees disclaimer" at bounding box center [583, 275] width 10 height 11
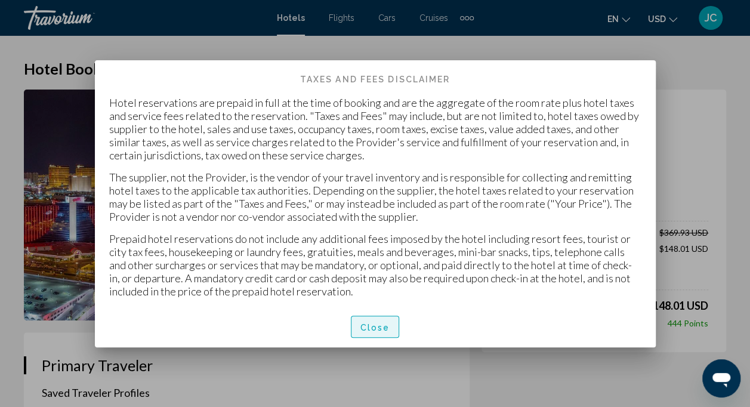
click at [375, 327] on span "Close" at bounding box center [375, 327] width 30 height 10
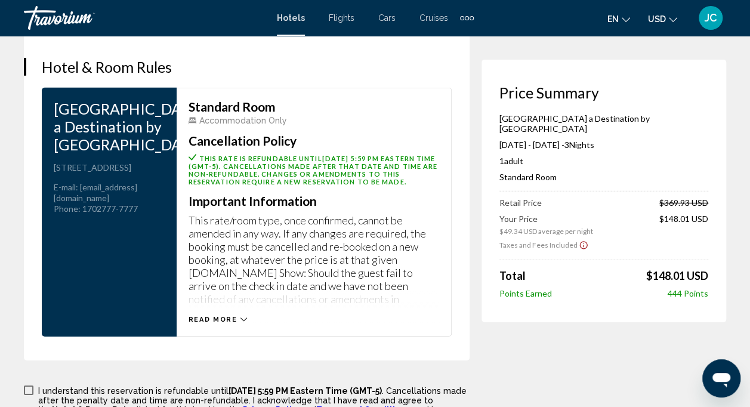
scroll to position [1670, 0]
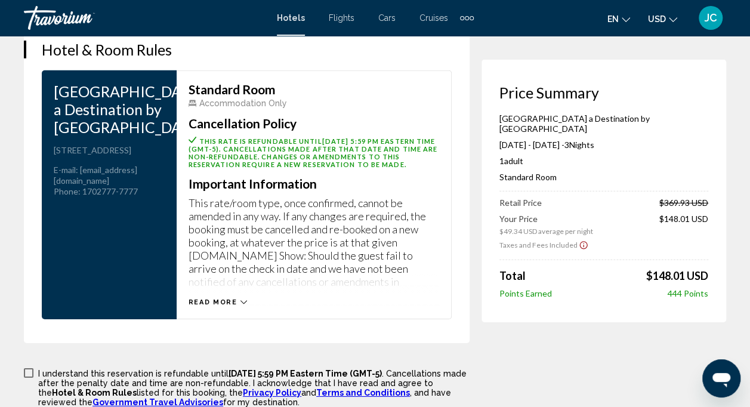
click at [241, 299] on icon "Main content" at bounding box center [243, 302] width 7 height 7
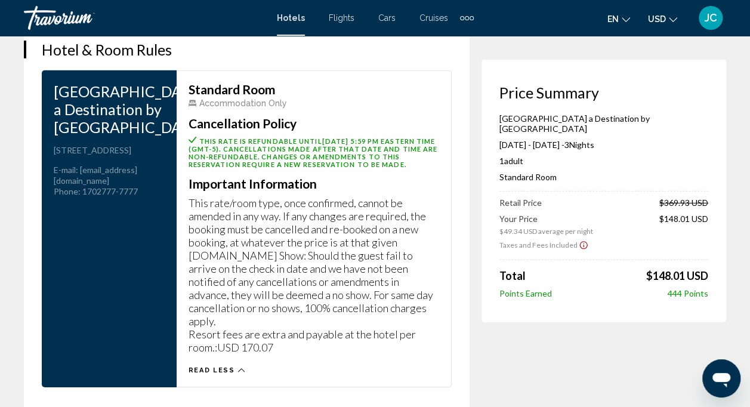
drag, startPoint x: 223, startPoint y: 302, endPoint x: 309, endPoint y: 311, distance: 86.4
click at [309, 311] on p "This rate/room type, once confirmed, cannot be amended in any way. If any chang…" at bounding box center [313, 274] width 250 height 157
click at [314, 314] on p "This rate/room type, once confirmed, cannot be amended in any way. If any chang…" at bounding box center [313, 274] width 250 height 157
click at [289, 309] on p "This rate/room type, once confirmed, cannot be amended in any way. If any chang…" at bounding box center [313, 274] width 250 height 157
drag, startPoint x: 275, startPoint y: 312, endPoint x: 218, endPoint y: 312, distance: 56.6
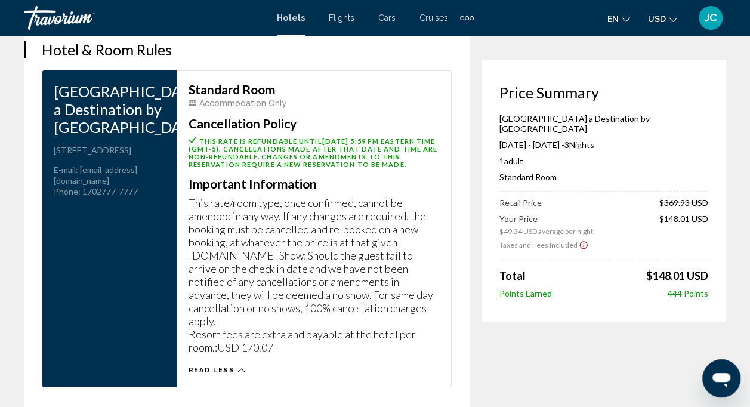
click at [218, 312] on p "This rate/room type, once confirmed, cannot be amended in any way. If any chang…" at bounding box center [313, 274] width 250 height 157
drag, startPoint x: 218, startPoint y: 312, endPoint x: 355, endPoint y: 258, distance: 147.7
click at [355, 258] on p "This rate/room type, once confirmed, cannot be amended in any way. If any chang…" at bounding box center [313, 274] width 250 height 157
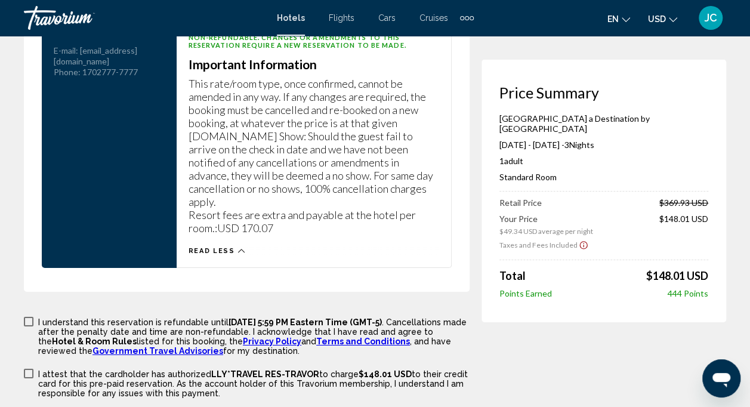
scroll to position [1610, 0]
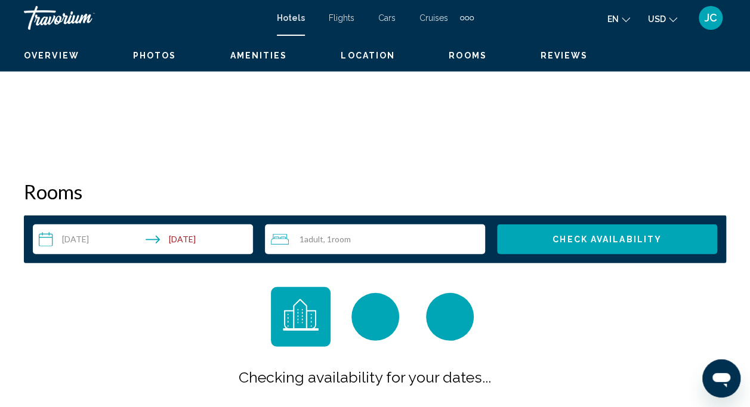
scroll to position [116, 0]
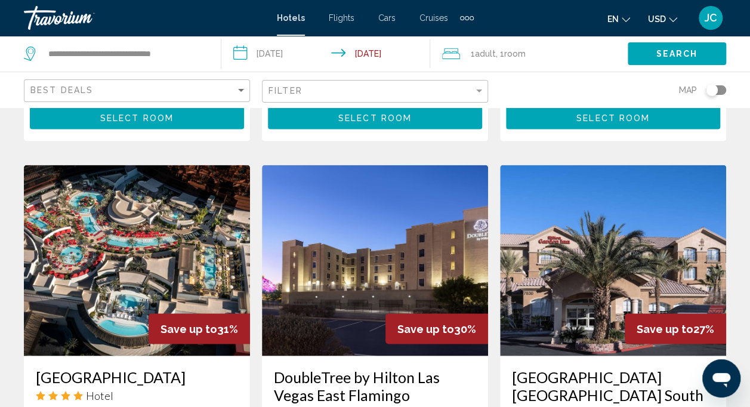
scroll to position [1073, 0]
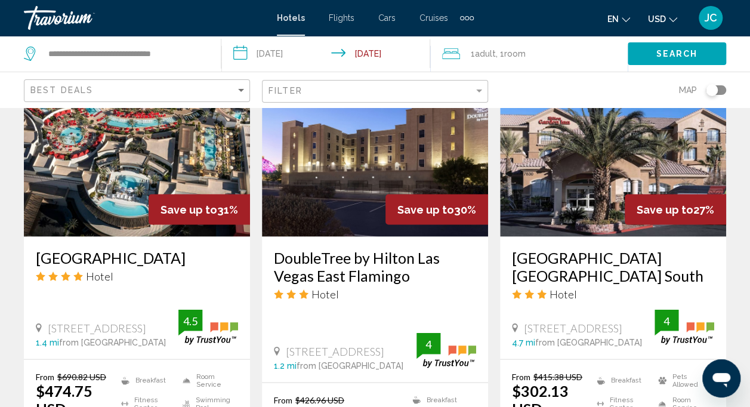
click at [127, 161] on img "Main content" at bounding box center [137, 140] width 226 height 191
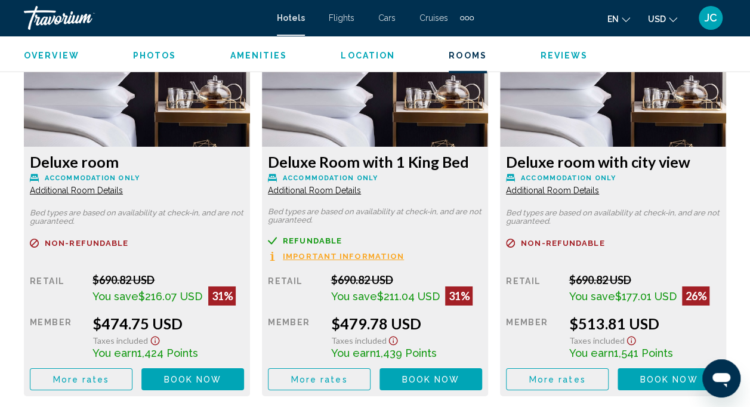
scroll to position [1904, 0]
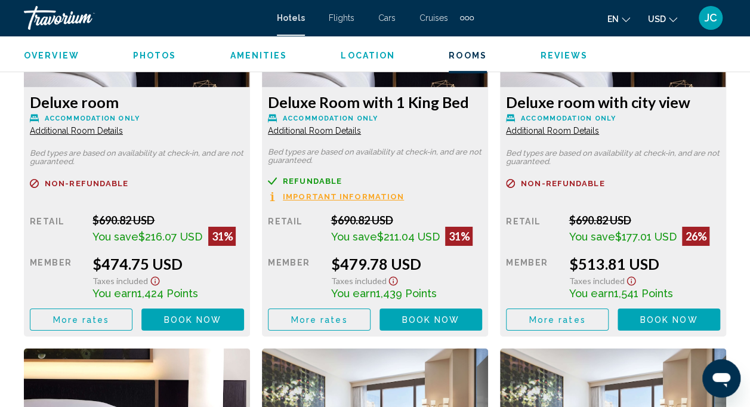
click at [106, 326] on button "More rates" at bounding box center [81, 319] width 103 height 22
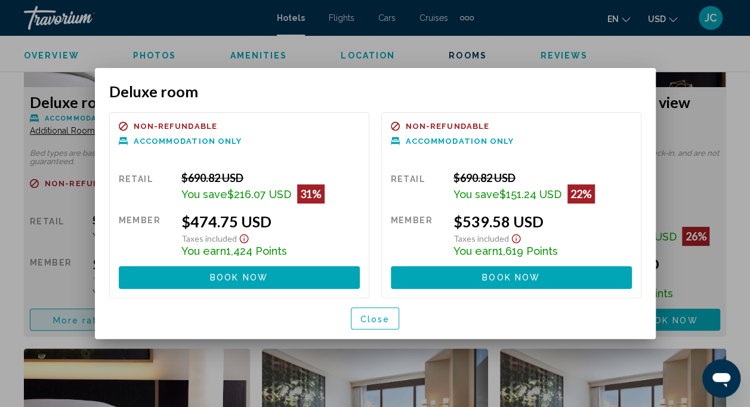
scroll to position [0, 0]
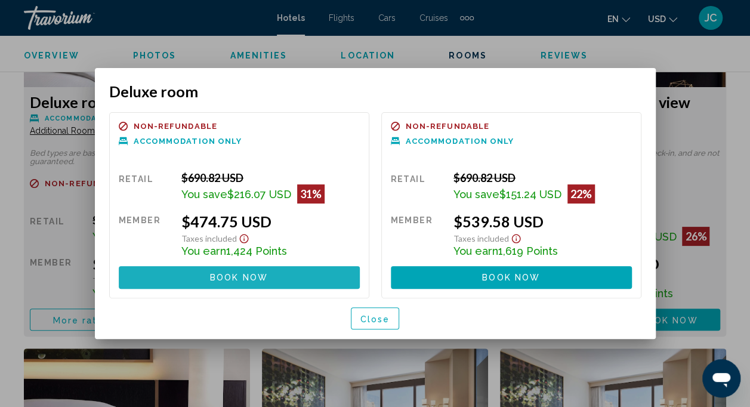
click at [250, 273] on span "Book now" at bounding box center [239, 278] width 58 height 10
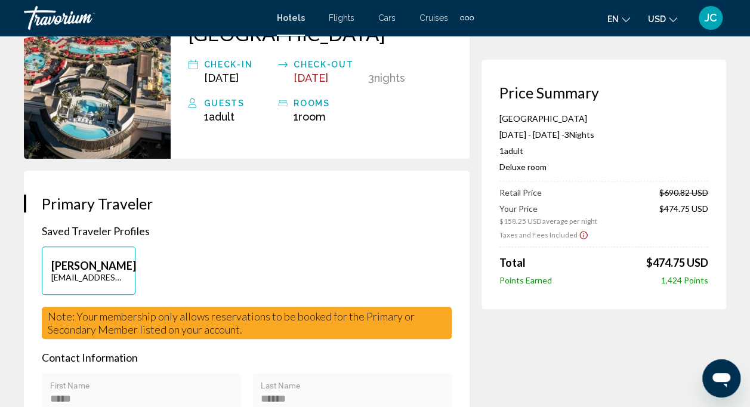
scroll to position [119, 0]
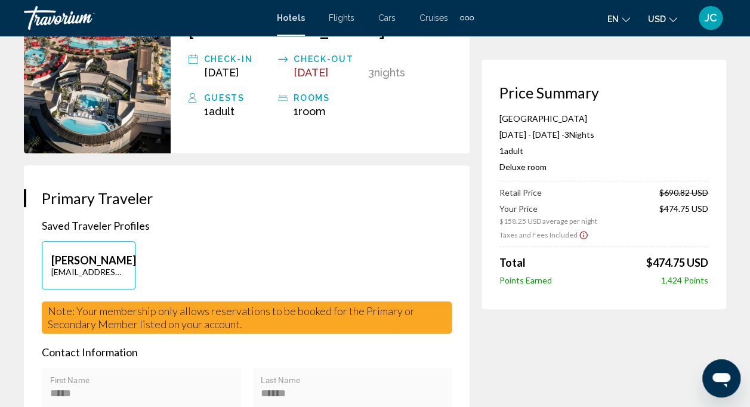
click at [578, 233] on icon "Show Taxes and Fees disclaimer" at bounding box center [583, 235] width 10 height 11
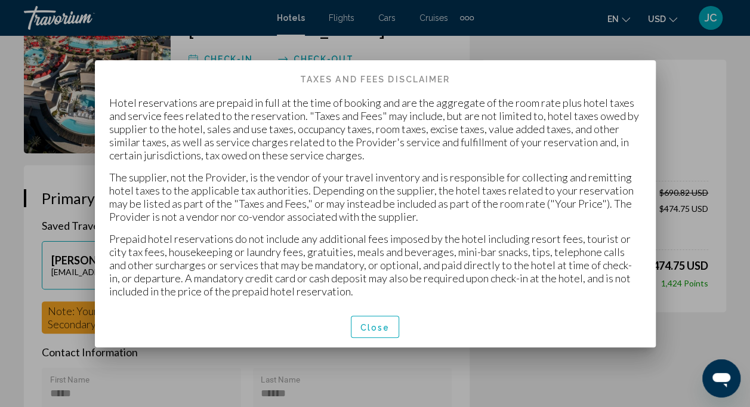
scroll to position [0, 0]
click at [377, 321] on span "Close" at bounding box center [375, 326] width 30 height 10
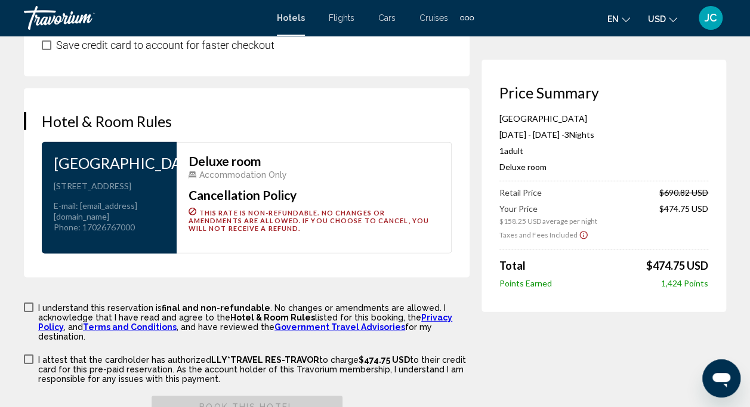
scroll to position [1610, 0]
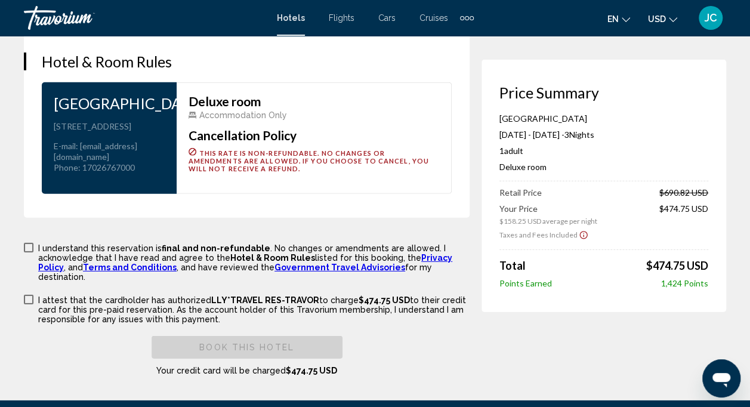
drag, startPoint x: 203, startPoint y: 138, endPoint x: 286, endPoint y: 144, distance: 83.7
click at [286, 120] on div "Accommodation Only" at bounding box center [313, 115] width 250 height 10
drag, startPoint x: 286, startPoint y: 144, endPoint x: 309, endPoint y: 229, distance: 88.4
click at [309, 194] on div "Deluxe room Accommodation Only Cancellation Policy This rate is non-refundable.…" at bounding box center [313, 138] width 275 height 112
click at [579, 231] on icon "Show Taxes and Fees disclaimer" at bounding box center [583, 235] width 8 height 8
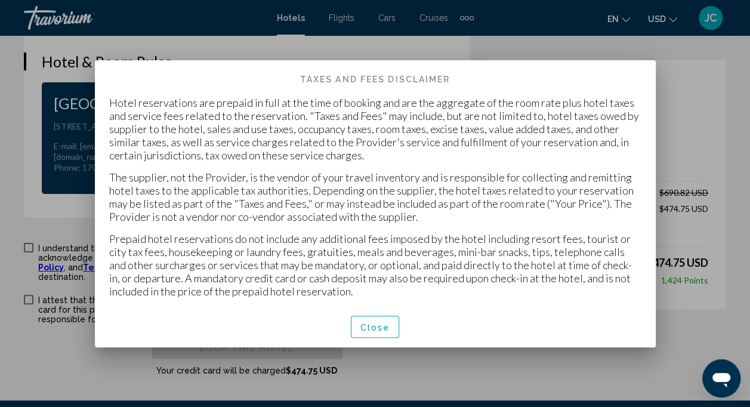
scroll to position [0, 0]
click at [382, 327] on span "Close" at bounding box center [375, 327] width 30 height 10
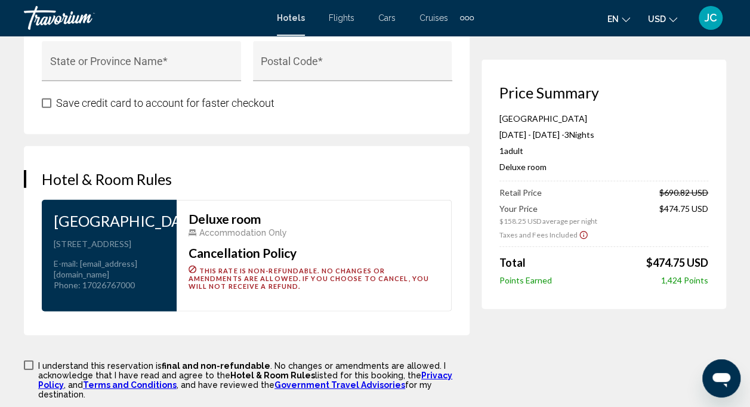
scroll to position [1491, 0]
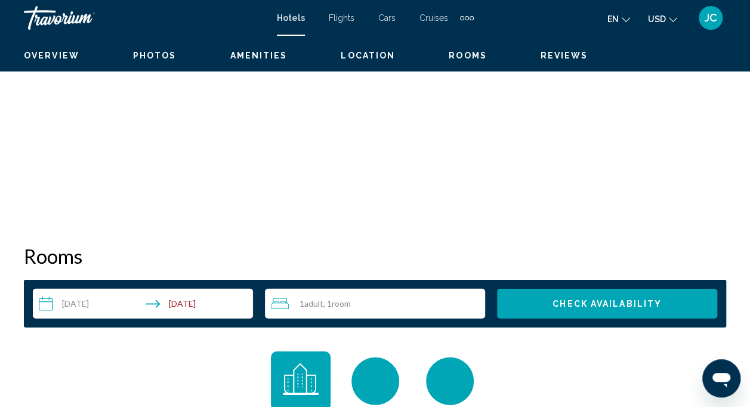
scroll to position [116, 0]
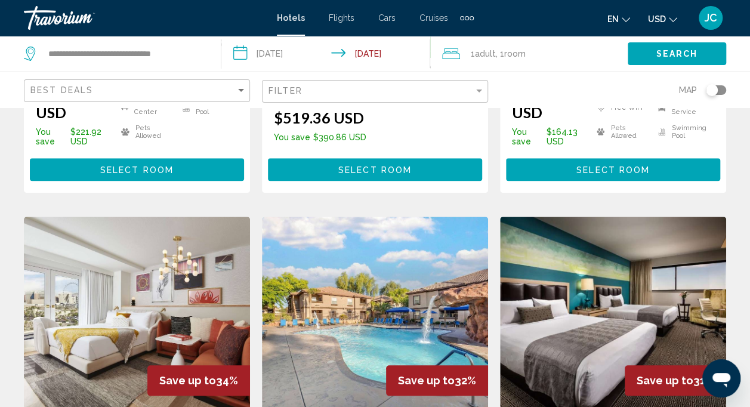
scroll to position [596, 0]
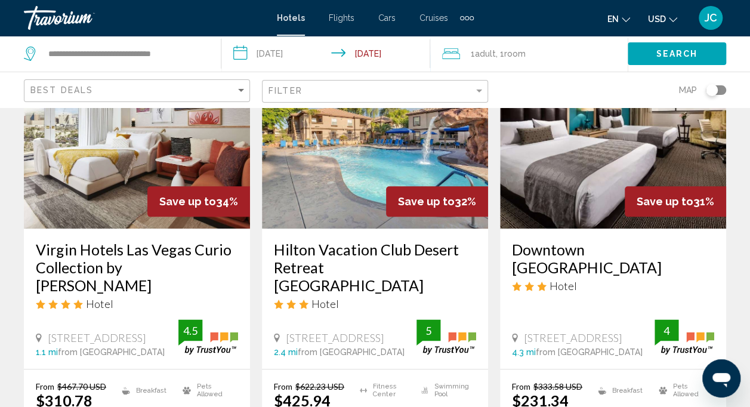
click at [466, 20] on div "Extra navigation items" at bounding box center [467, 18] width 14 height 18
click at [447, 41] on span "Activities" at bounding box center [447, 40] width 33 height 10
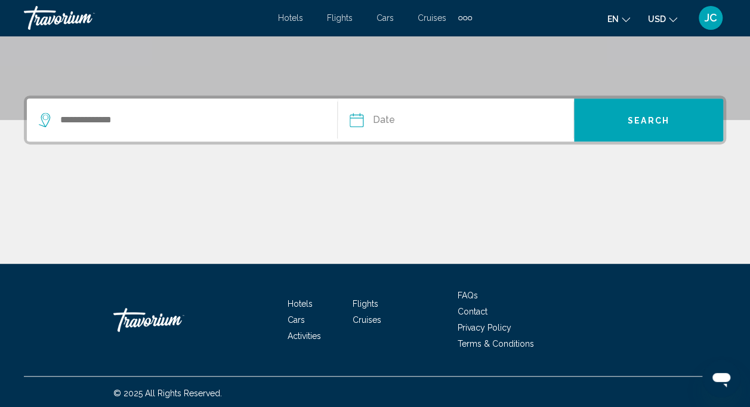
scroll to position [240, 0]
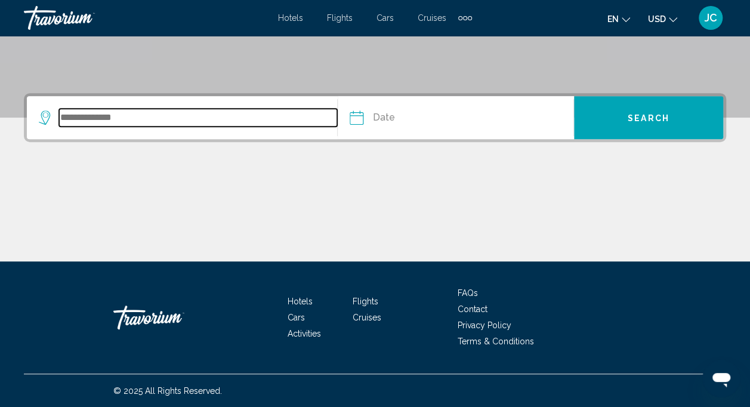
click at [163, 118] on input "Search widget" at bounding box center [198, 118] width 278 height 18
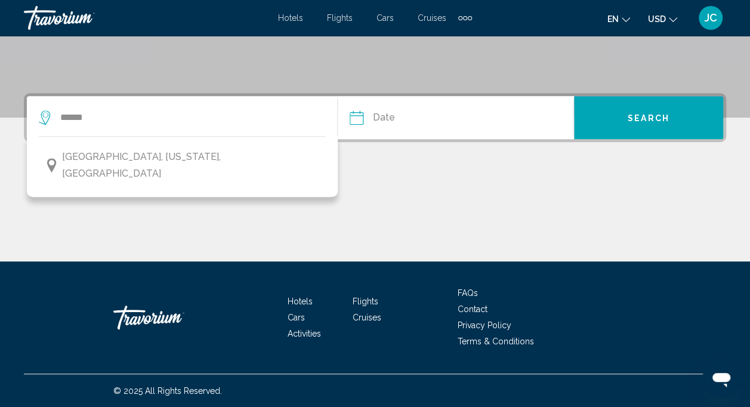
drag, startPoint x: 146, startPoint y: 155, endPoint x: 213, endPoint y: 134, distance: 70.7
click at [145, 154] on span "[GEOGRAPHIC_DATA], [US_STATE], [GEOGRAPHIC_DATA]" at bounding box center [191, 164] width 258 height 33
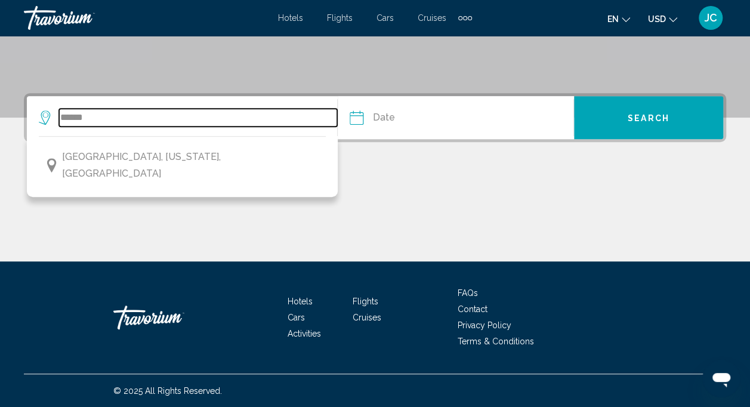
type input "**********"
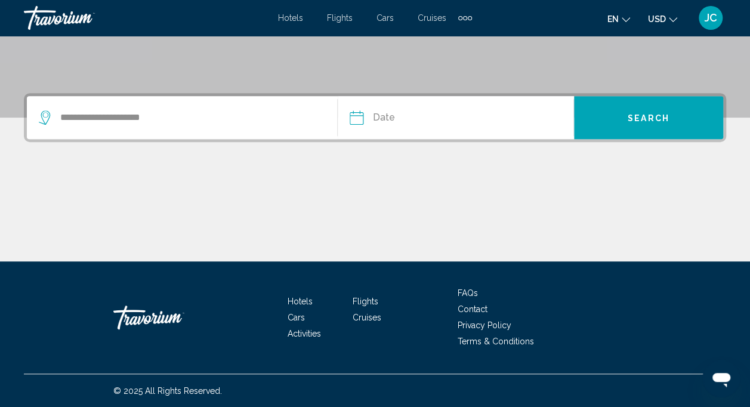
click at [392, 120] on input "Date" at bounding box center [404, 119] width 116 height 47
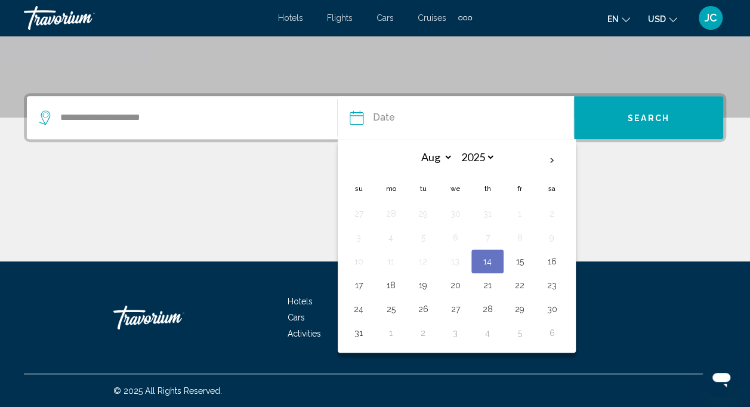
click at [350, 329] on button "31" at bounding box center [358, 332] width 19 height 17
type input "**********"
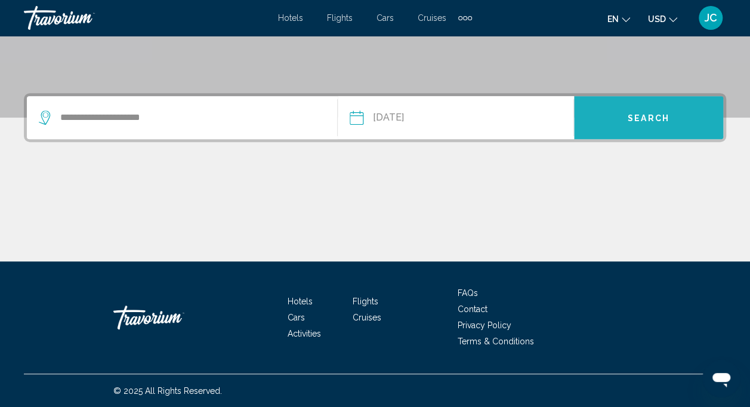
click at [680, 111] on button "Search" at bounding box center [648, 117] width 149 height 43
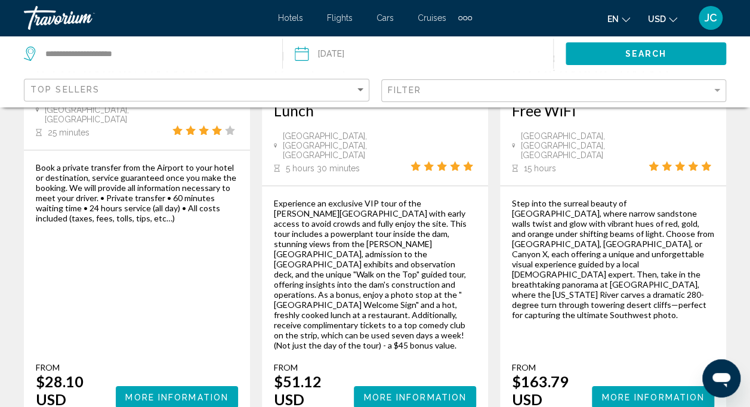
scroll to position [2098, 0]
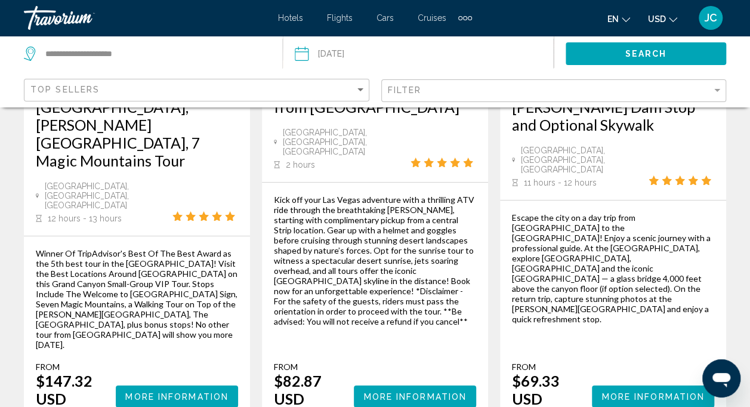
scroll to position [2138, 0]
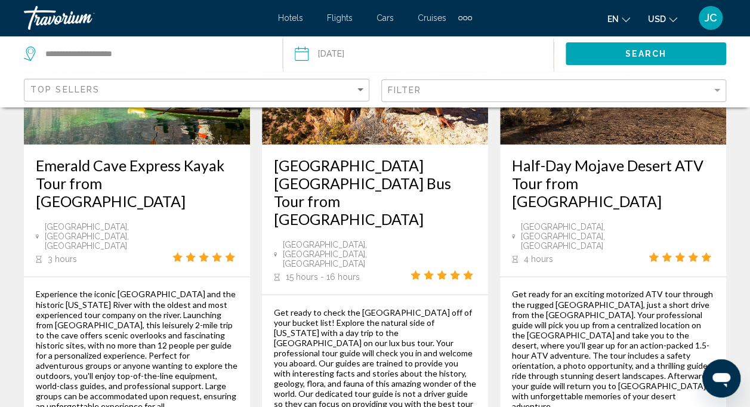
scroll to position [716, 0]
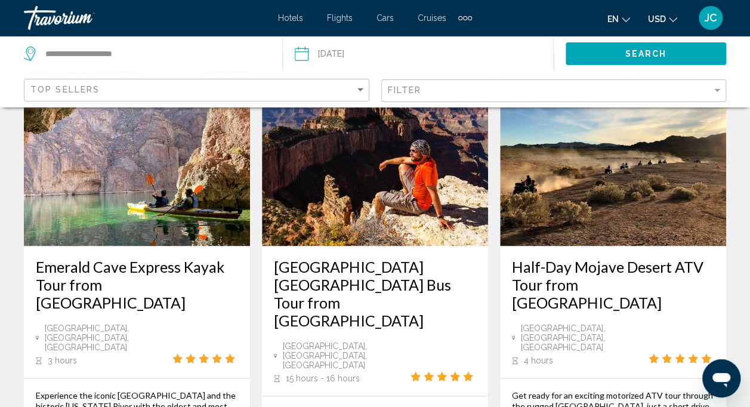
drag, startPoint x: 290, startPoint y: 308, endPoint x: 354, endPoint y: 309, distance: 64.4
click at [354, 373] on div "15 hours - 16 hours" at bounding box center [342, 378] width 137 height 11
drag, startPoint x: 354, startPoint y: 309, endPoint x: 382, endPoint y: 329, distance: 34.1
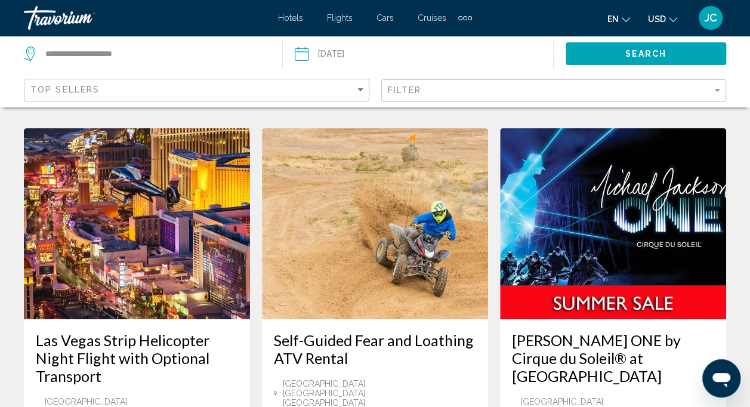
scroll to position [2027, 0]
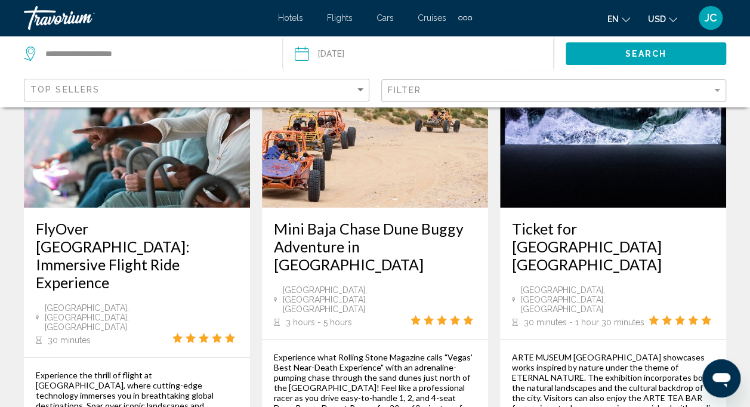
scroll to position [1908, 0]
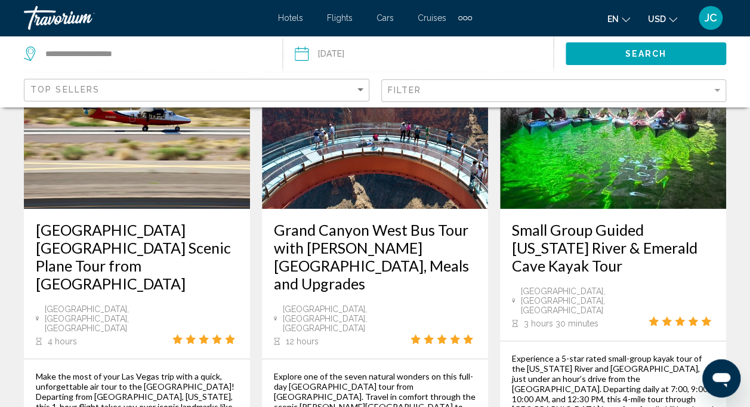
scroll to position [1908, 0]
